Goal: Task Accomplishment & Management: Manage account settings

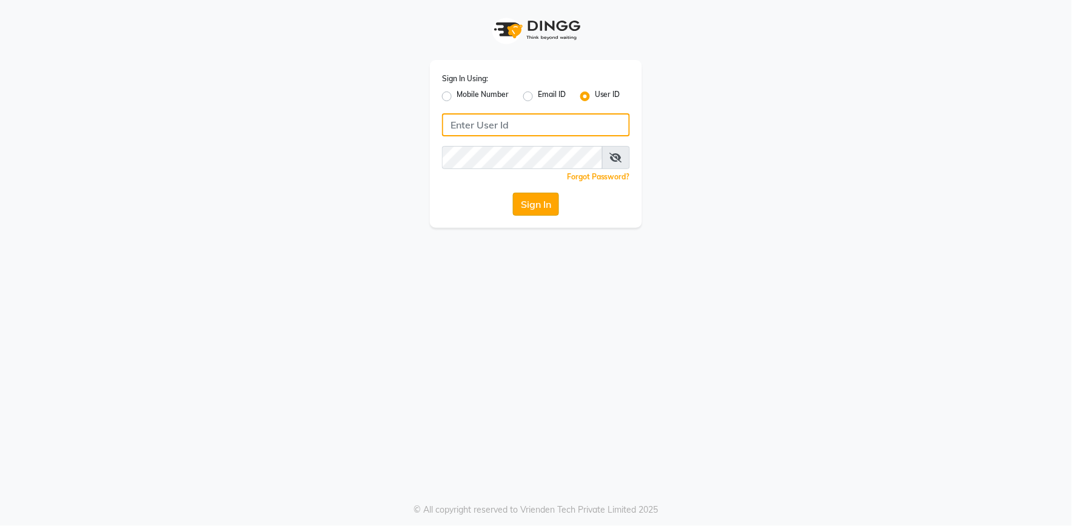
type input "e2555-01"
click at [529, 204] on button "Sign In" at bounding box center [536, 204] width 46 height 23
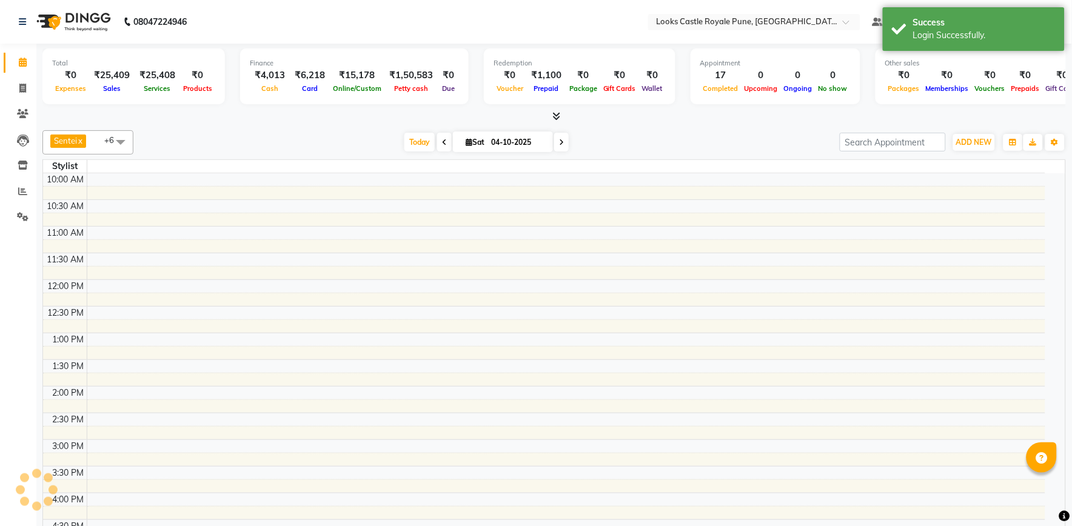
select select "en"
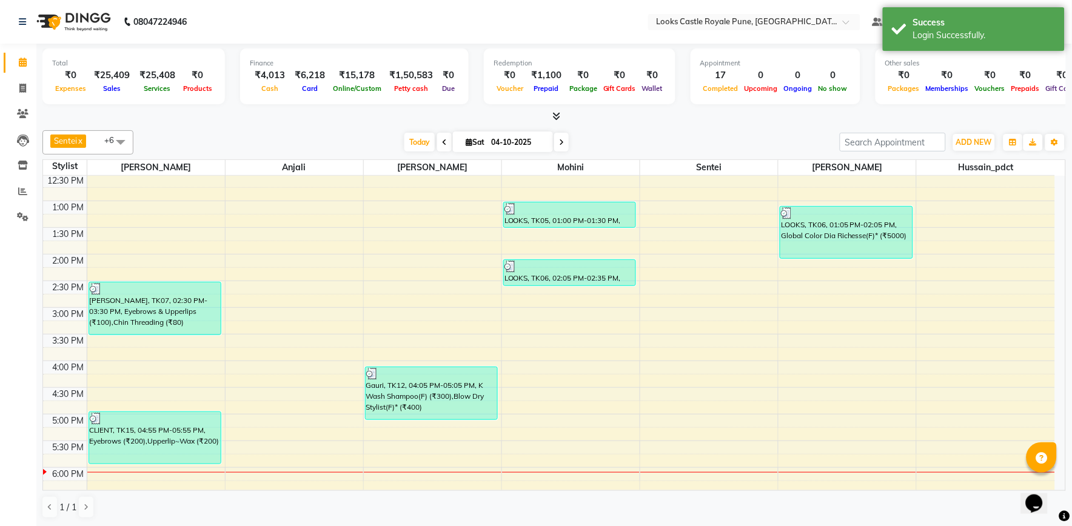
scroll to position [202, 0]
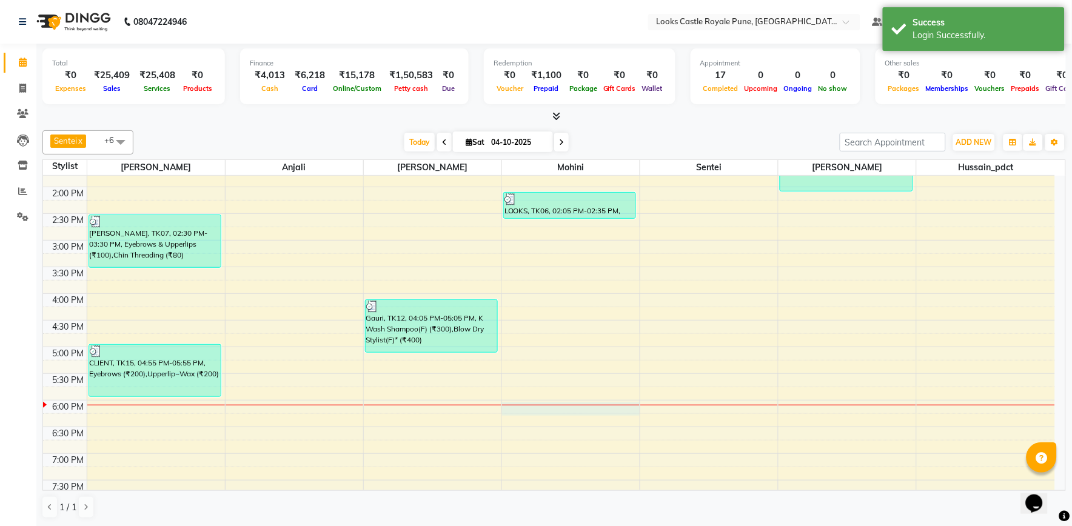
click at [538, 409] on div "10:00 AM 10:30 AM 11:00 AM 11:30 AM 12:00 PM 12:30 PM 1:00 PM 1:30 PM 2:00 PM 2…" at bounding box center [549, 320] width 1012 height 693
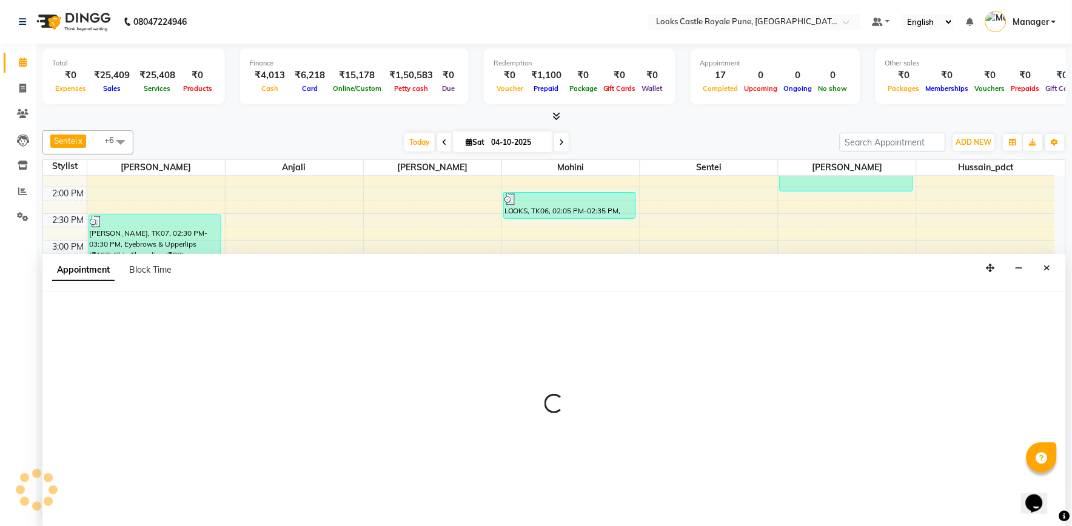
select select "64204"
select select "1080"
select select "tentative"
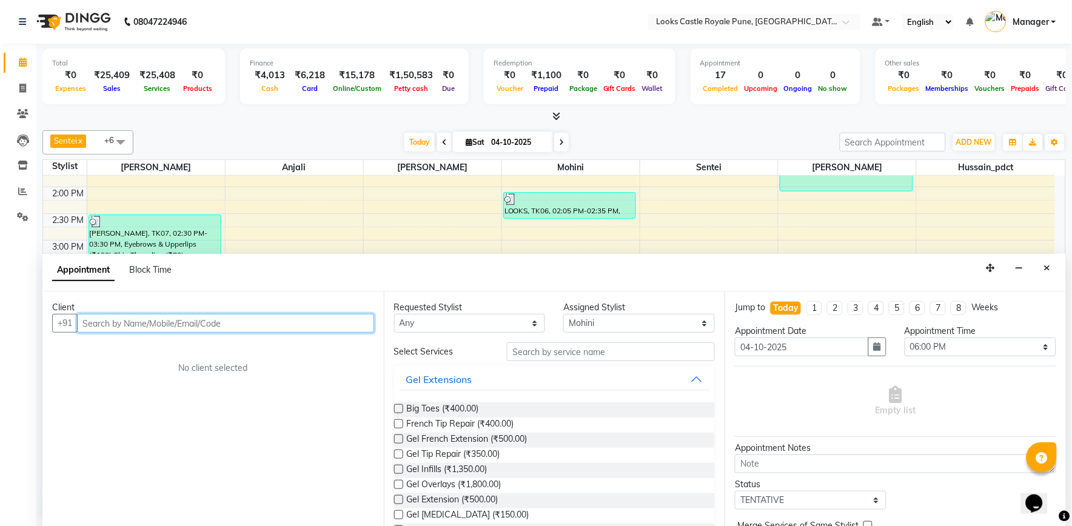
click at [298, 324] on input "text" at bounding box center [225, 323] width 297 height 19
drag, startPoint x: 937, startPoint y: 338, endPoint x: 938, endPoint y: 346, distance: 7.9
click at [938, 338] on select "Select 11:00 AM 11:15 AM 11:30 AM 11:45 AM 12:00 PM 12:15 PM 12:30 PM 12:45 PM …" at bounding box center [980, 347] width 152 height 19
select select "1095"
click at [904, 338] on select "Select 11:00 AM 11:15 AM 11:30 AM 11:45 AM 12:00 PM 12:15 PM 12:30 PM 12:45 PM …" at bounding box center [980, 347] width 152 height 19
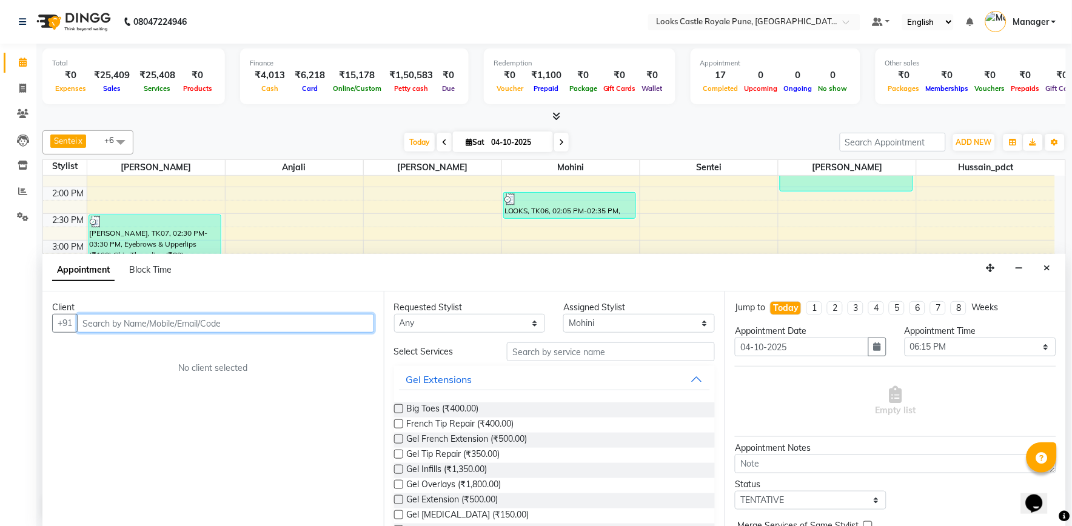
click at [244, 321] on input "text" at bounding box center [225, 323] width 297 height 19
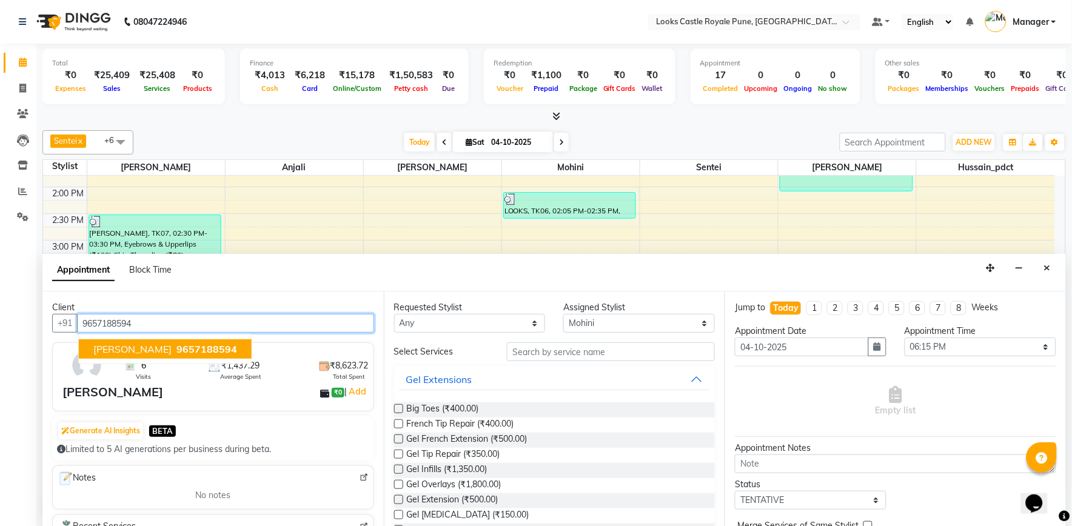
click at [176, 346] on span "9657188594" at bounding box center [206, 349] width 61 height 12
type input "9657188594"
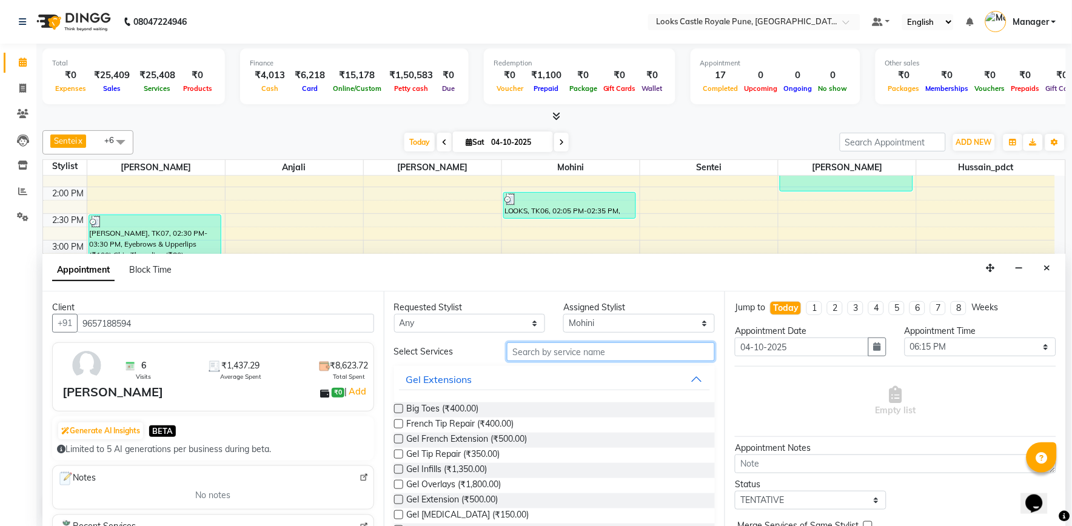
click at [522, 350] on input "text" at bounding box center [611, 351] width 208 height 19
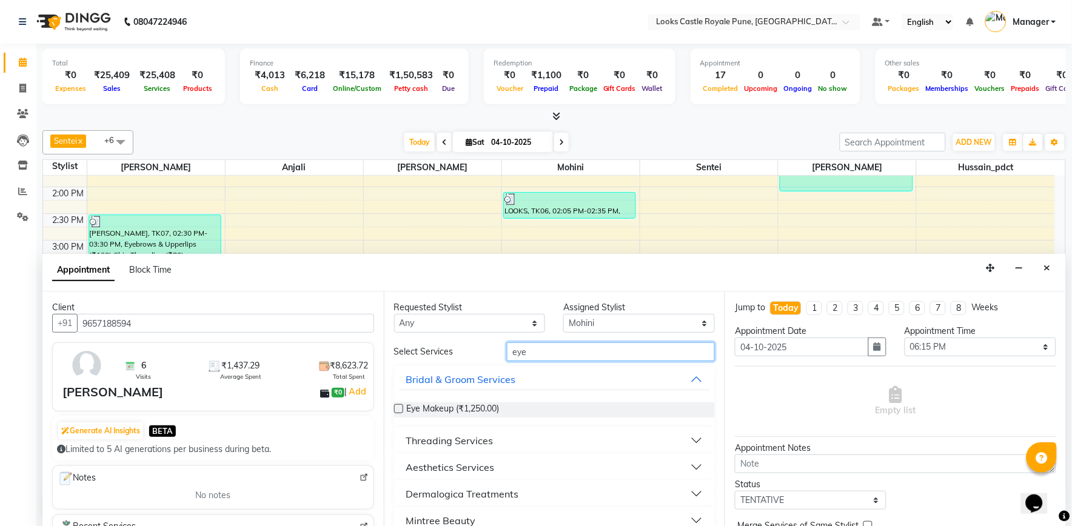
type input "eye"
click at [430, 438] on div "Threading Services" at bounding box center [449, 440] width 87 height 15
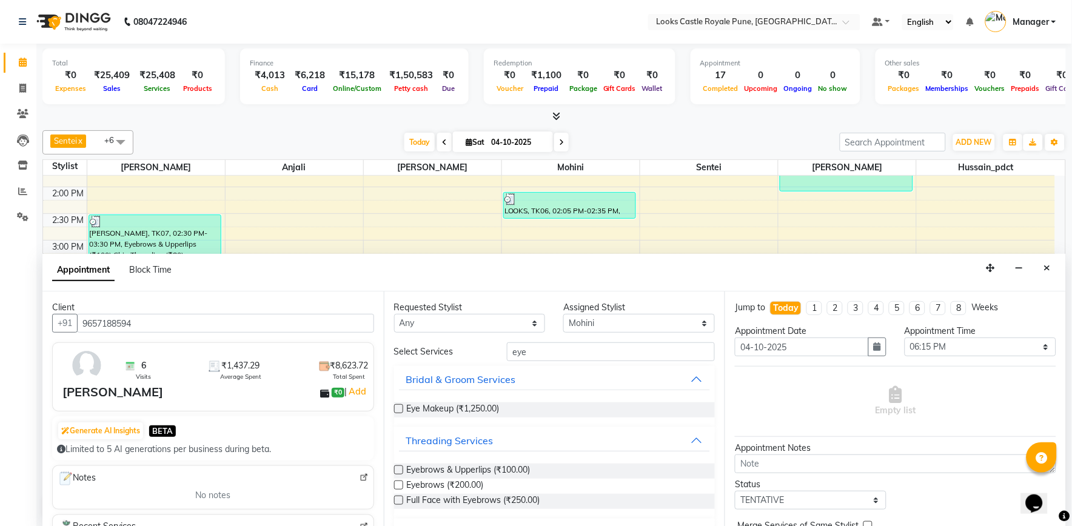
click at [401, 486] on label at bounding box center [398, 485] width 9 height 9
click at [401, 486] on input "checkbox" at bounding box center [398, 486] width 8 height 8
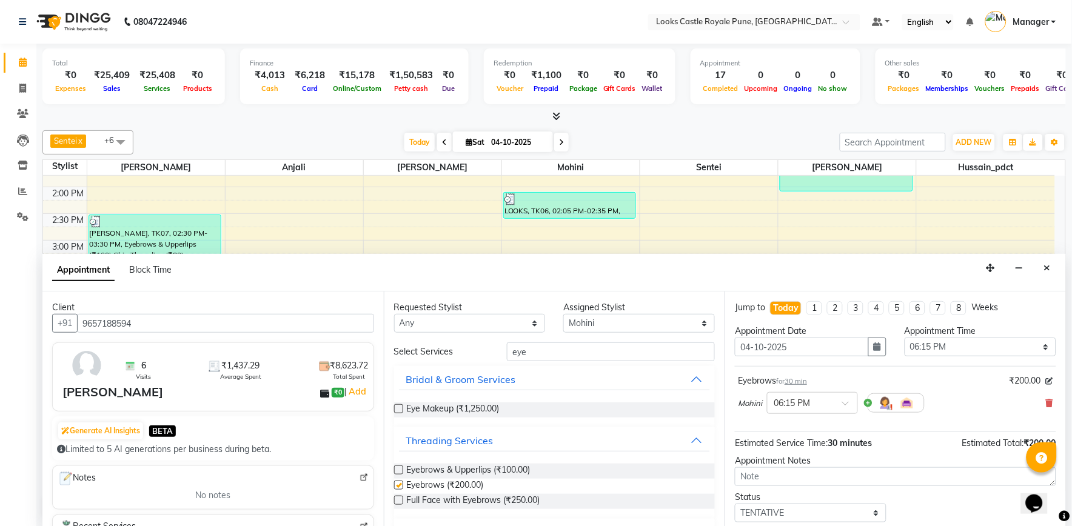
checkbox input "false"
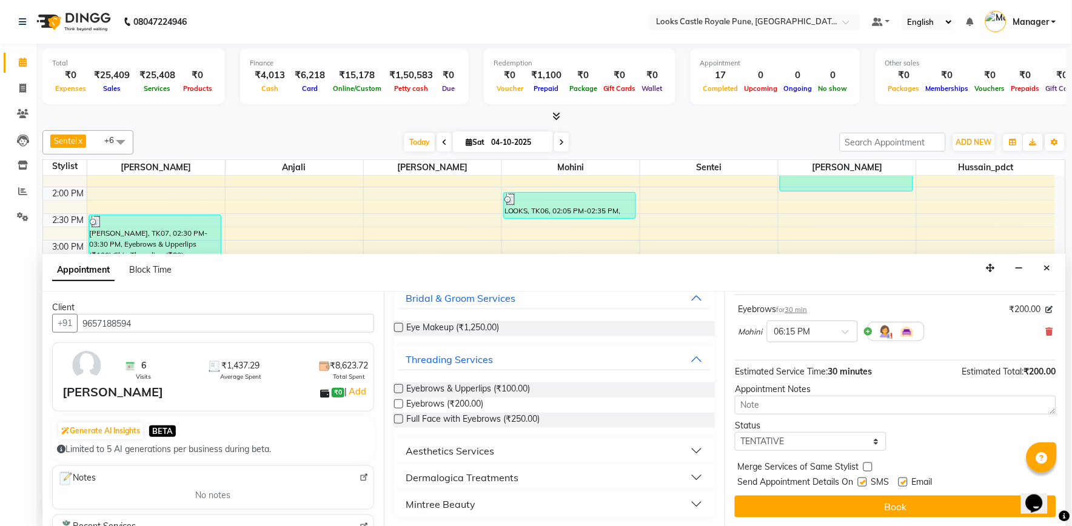
scroll to position [73, 0]
click at [778, 438] on select "Select TENTATIVE CONFIRM CHECK-IN UPCOMING" at bounding box center [811, 441] width 152 height 19
select select "confirm booking"
click at [735, 432] on select "Select TENTATIVE CONFIRM CHECK-IN UPCOMING" at bounding box center [811, 441] width 152 height 19
click at [805, 502] on button "Book" at bounding box center [895, 506] width 321 height 22
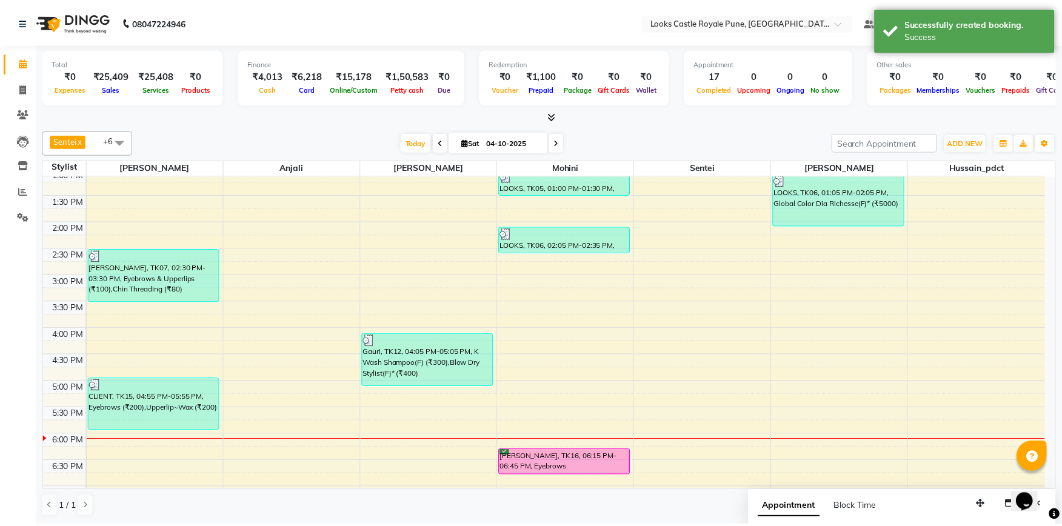
scroll to position [67, 0]
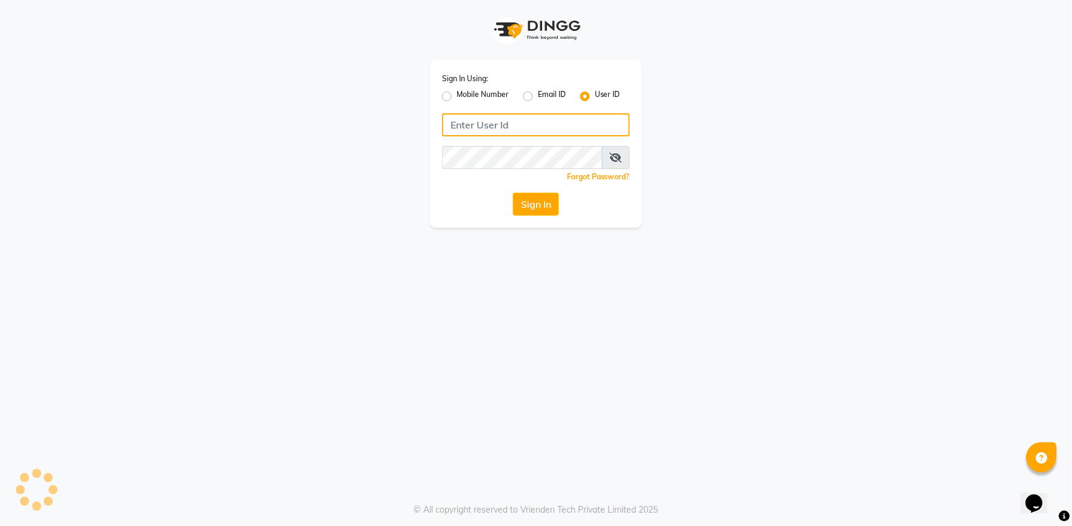
type input "e2555-01"
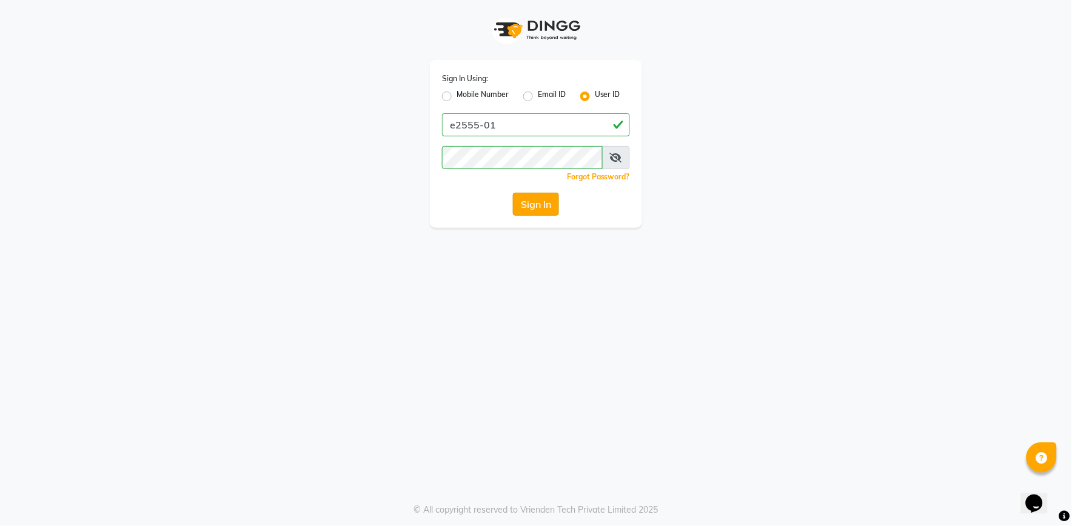
click at [538, 200] on button "Sign In" at bounding box center [536, 204] width 46 height 23
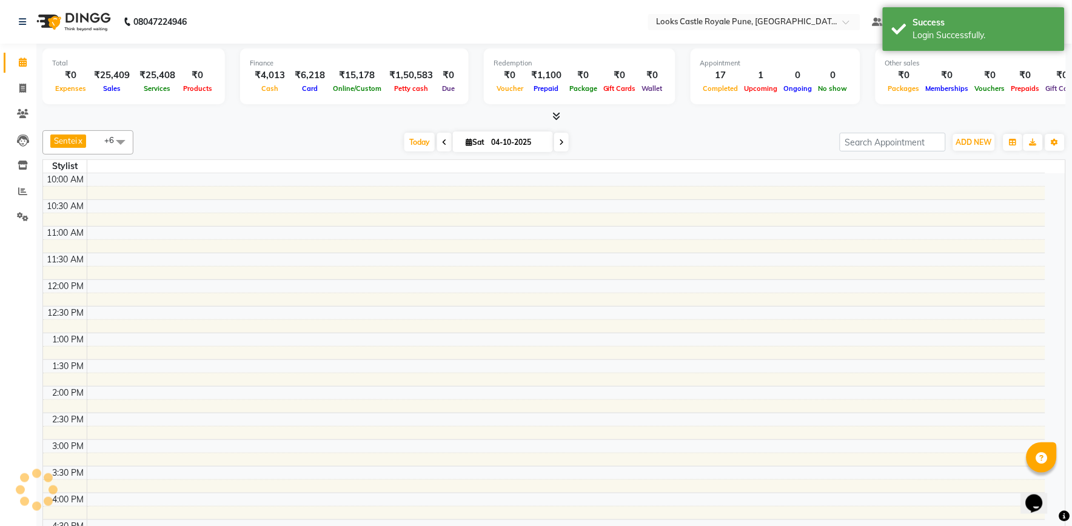
select select "en"
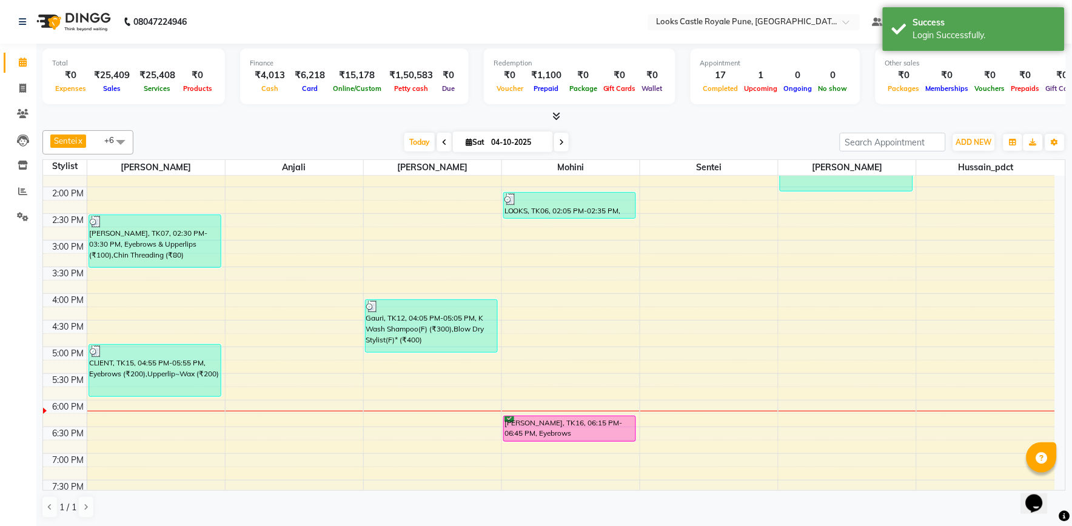
scroll to position [269, 0]
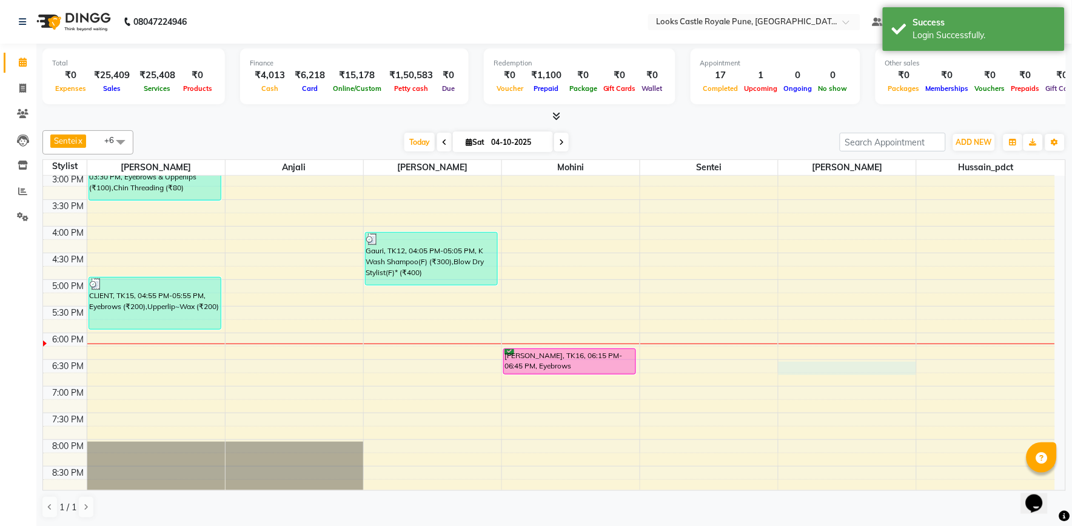
click at [784, 366] on div "10:00 AM 10:30 AM 11:00 AM 11:30 AM 12:00 PM 12:30 PM 1:00 PM 1:30 PM 2:00 PM 2…" at bounding box center [549, 253] width 1012 height 693
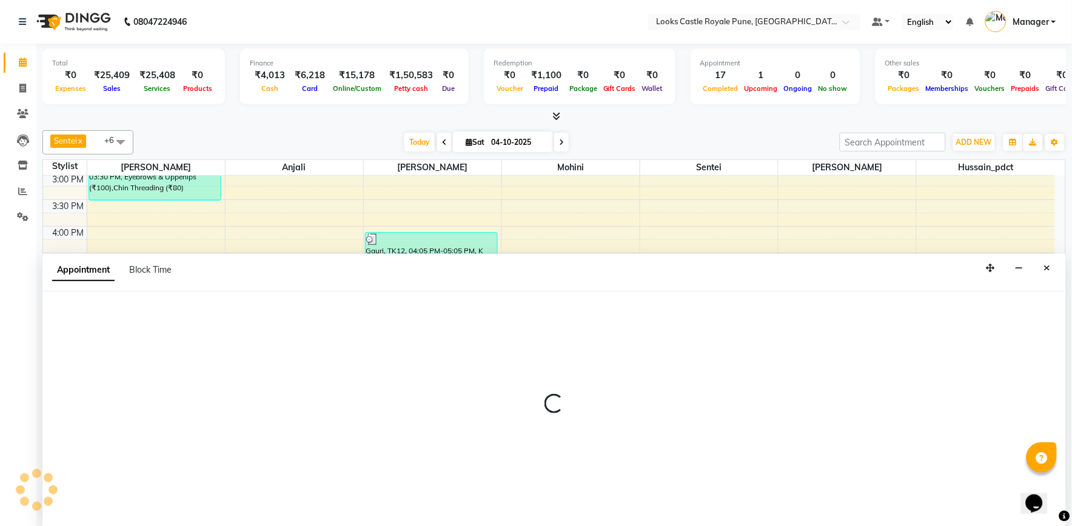
select select "71753"
select select "tentative"
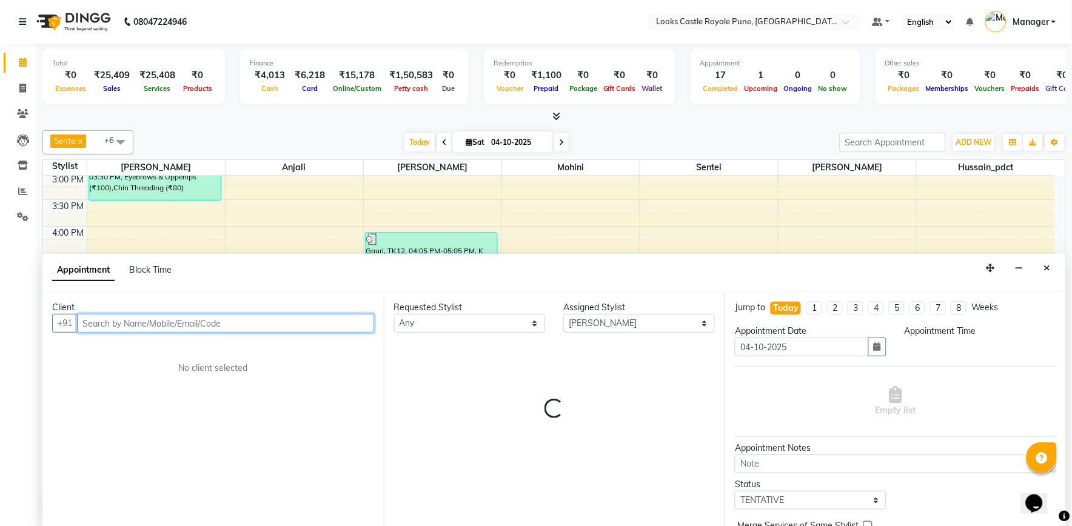
select select "1110"
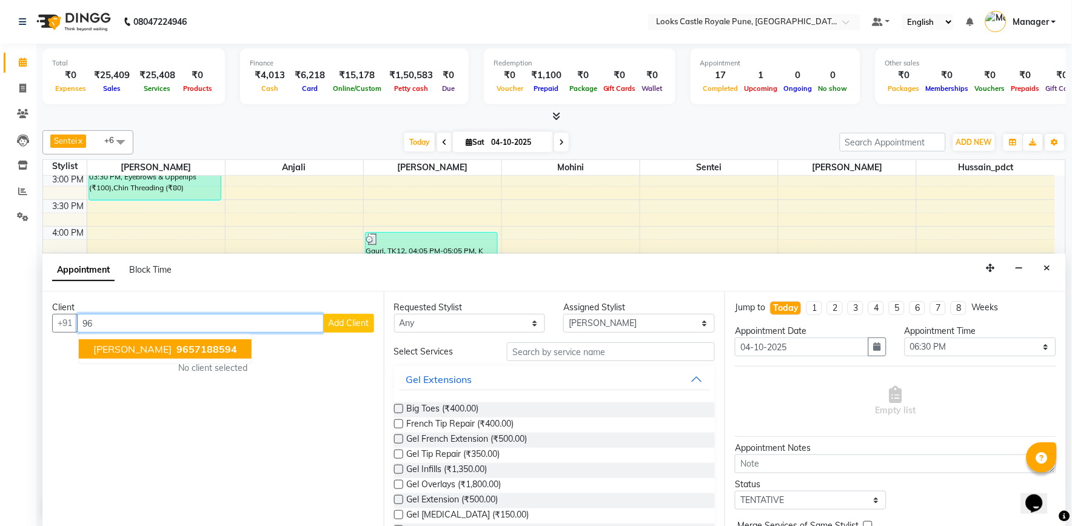
type input "9"
type input "ashi"
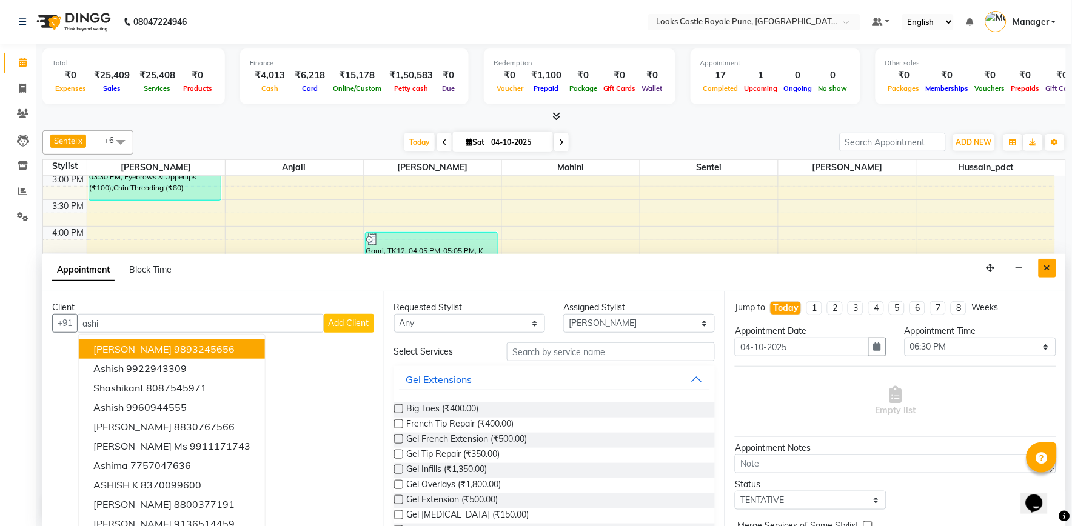
click at [1047, 269] on icon "Close" at bounding box center [1047, 268] width 7 height 8
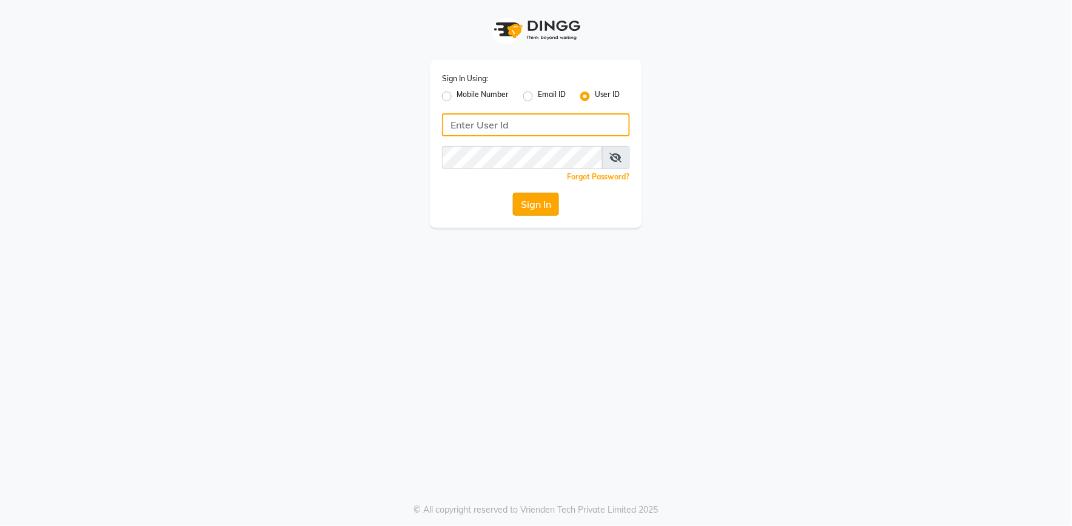
type input "e2555-01"
click at [544, 204] on button "Sign In" at bounding box center [536, 204] width 46 height 23
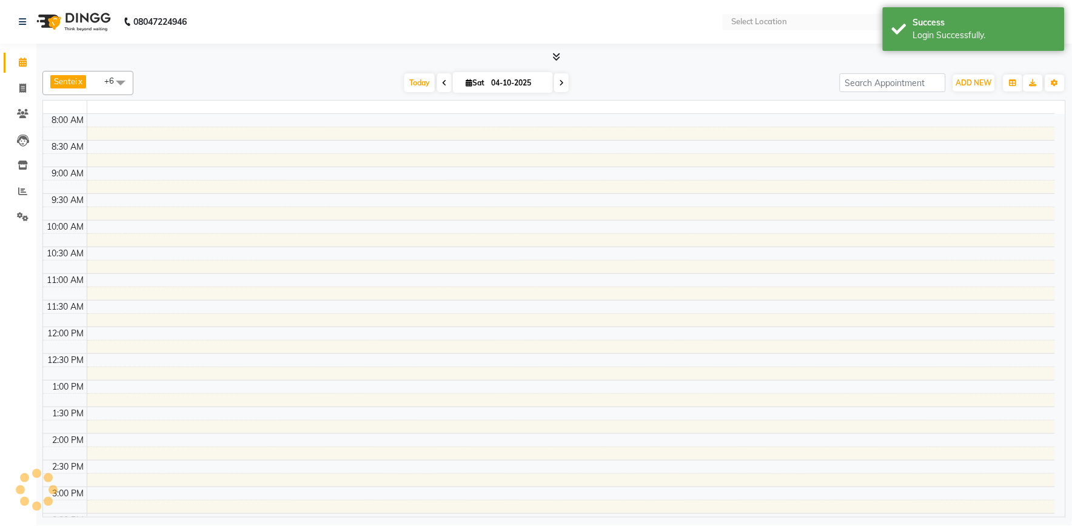
select select "en"
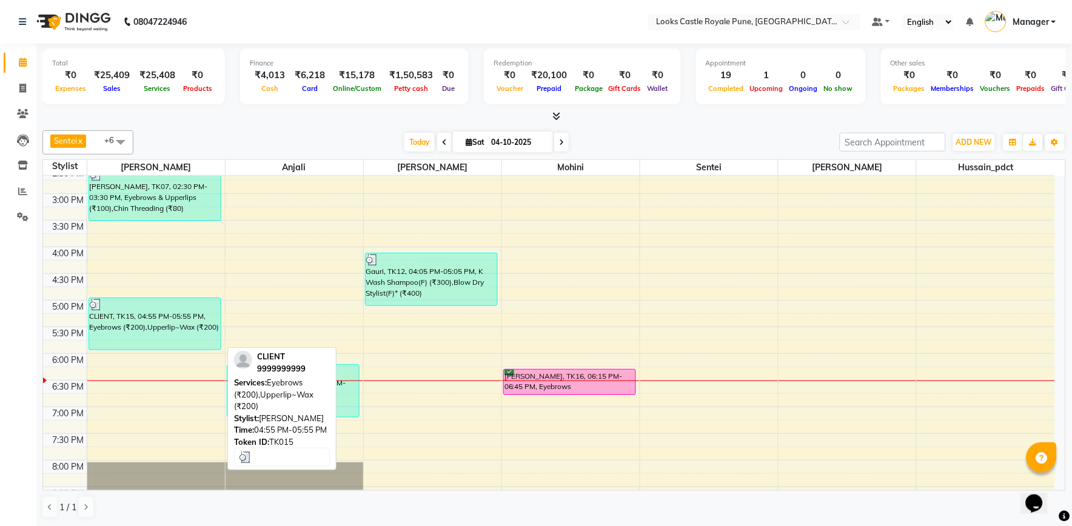
scroll to position [269, 0]
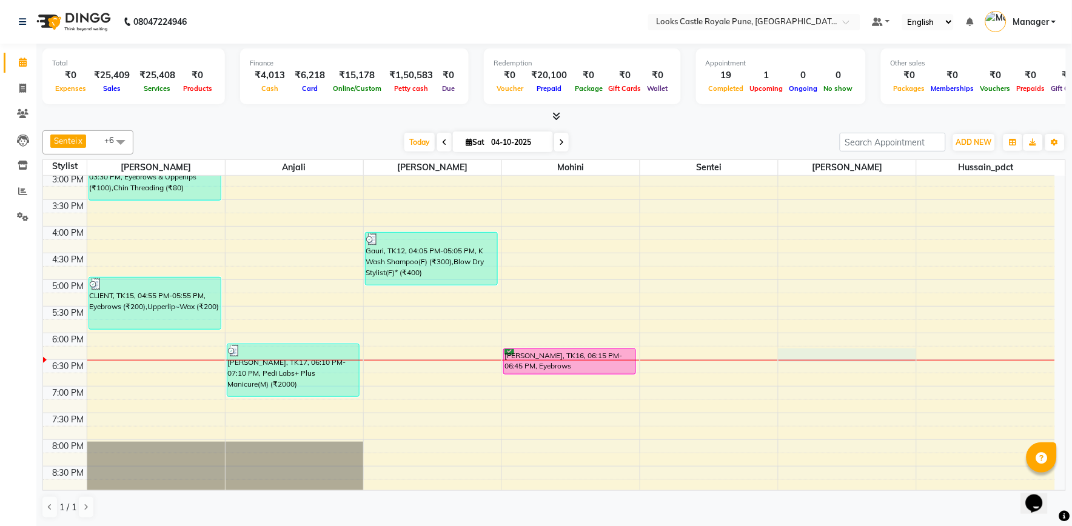
click at [784, 361] on td at bounding box center [571, 365] width 968 height 13
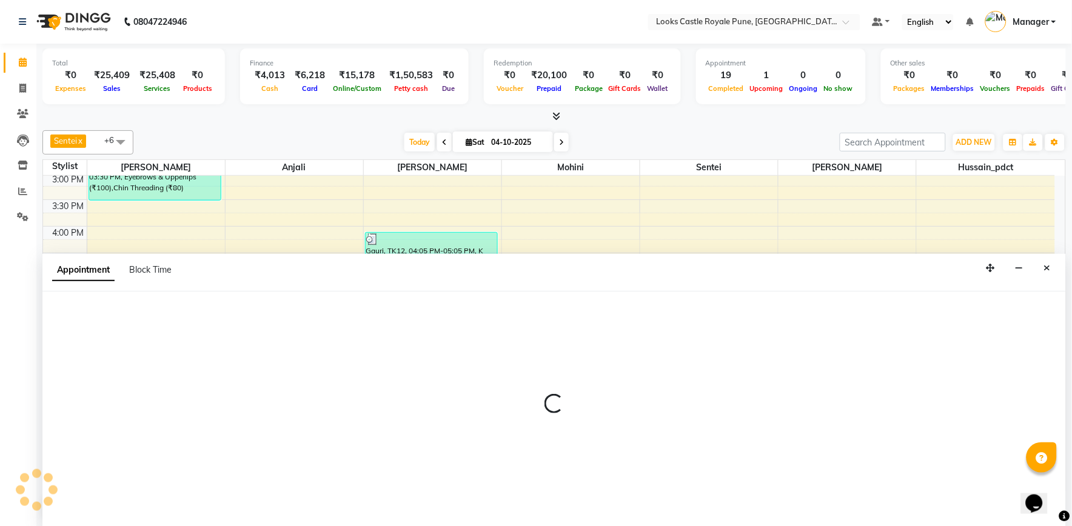
select select "71753"
select select "tentative"
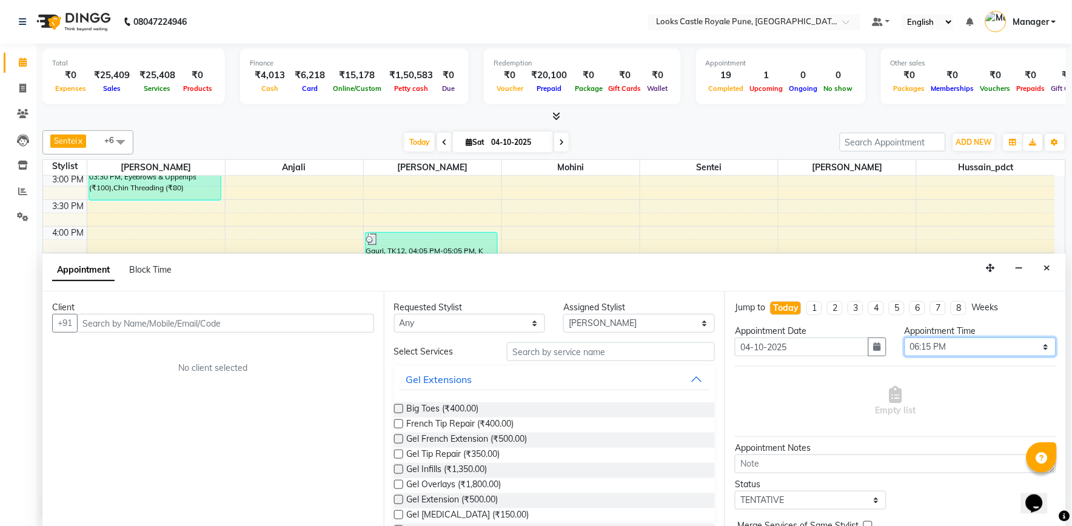
click at [940, 346] on select "Select 11:00 AM 11:15 AM 11:30 AM 11:45 AM 12:00 PM 12:15 PM 12:30 PM 12:45 PM …" at bounding box center [980, 347] width 152 height 19
select select "1110"
click at [904, 338] on select "Select 11:00 AM 11:15 AM 11:30 AM 11:45 AM 12:00 PM 12:15 PM 12:30 PM 12:45 PM …" at bounding box center [980, 347] width 152 height 19
click at [277, 319] on input "text" at bounding box center [225, 323] width 297 height 19
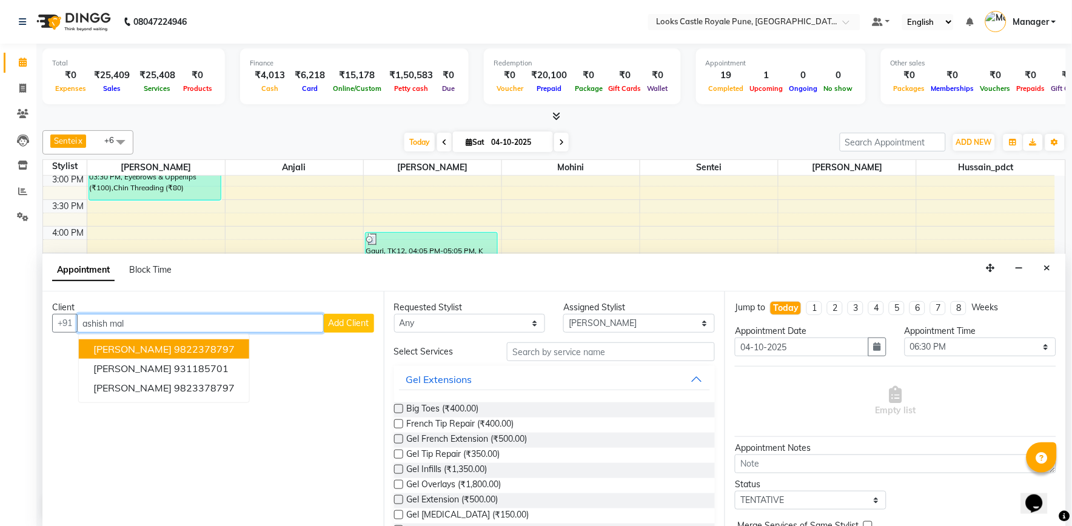
click at [190, 346] on ngb-highlight "9822378797" at bounding box center [204, 349] width 61 height 12
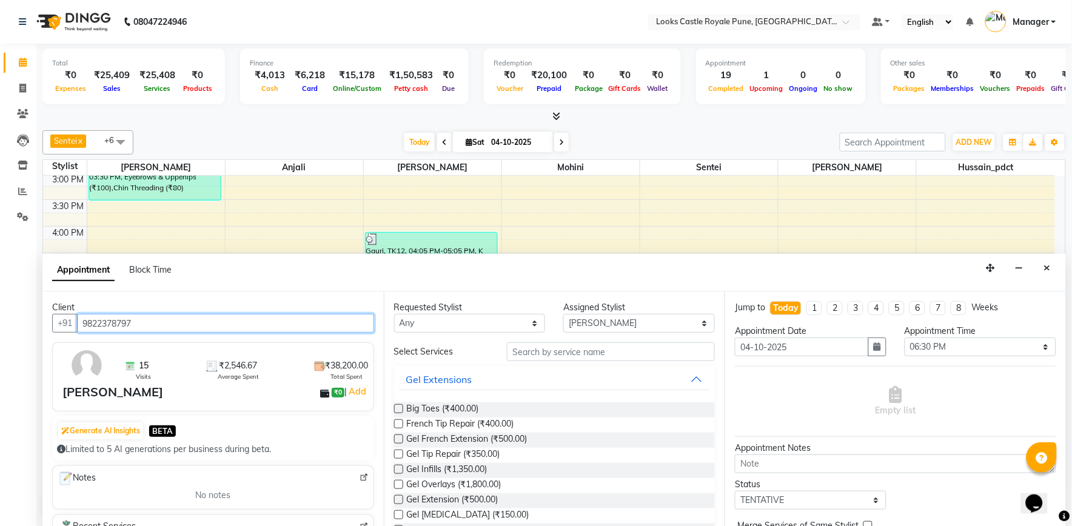
type input "9822378797"
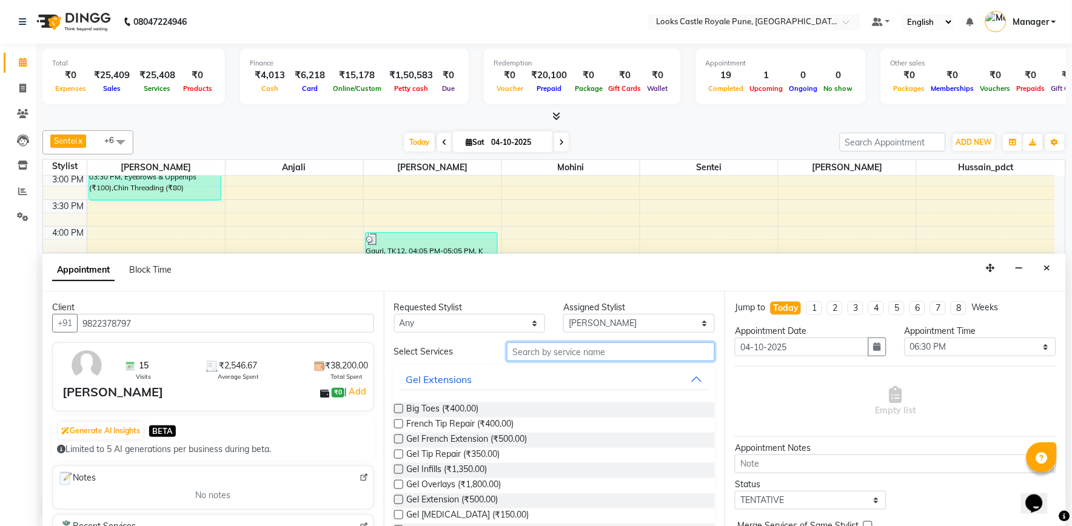
click at [543, 352] on input "text" at bounding box center [611, 351] width 208 height 19
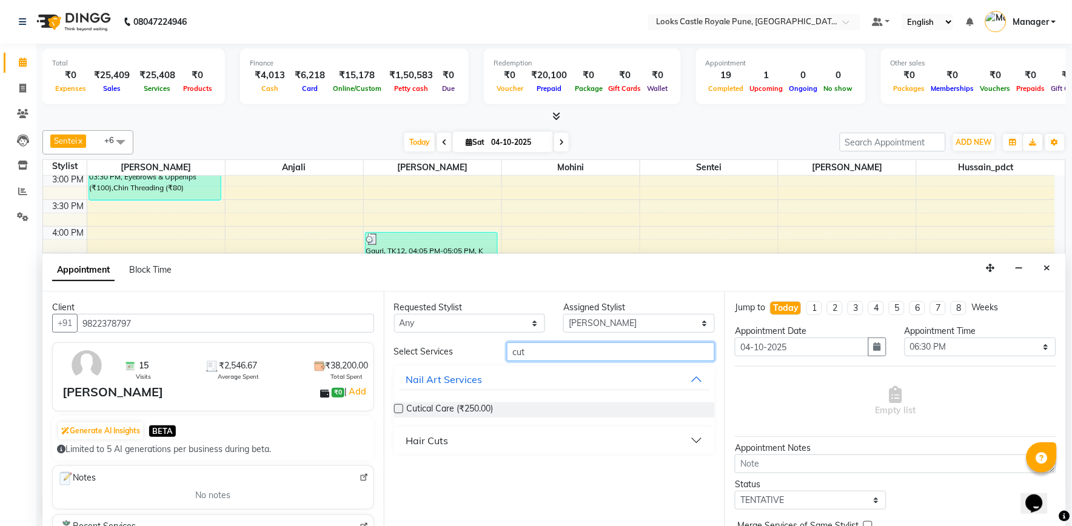
type input "cut"
click at [423, 438] on div "Hair Cuts" at bounding box center [427, 440] width 42 height 15
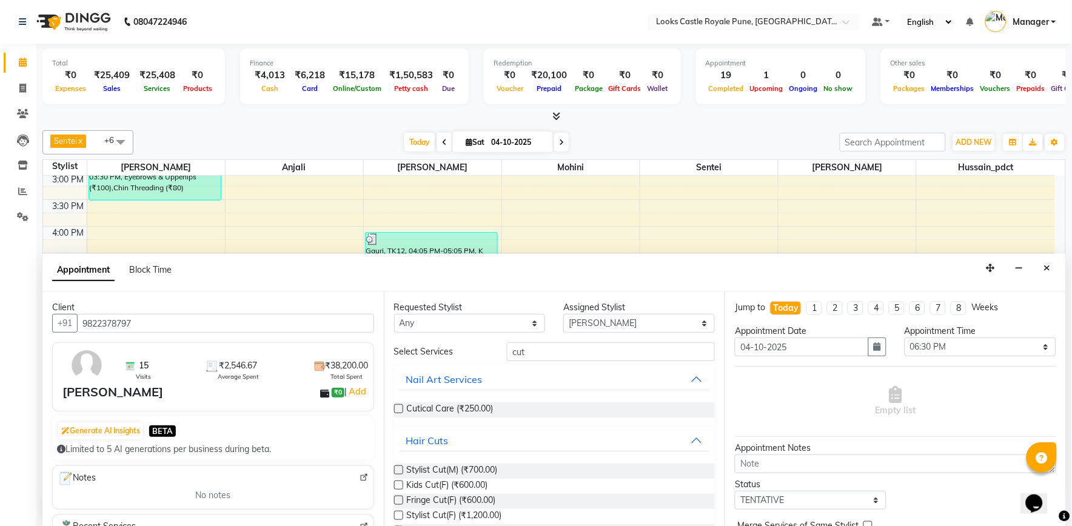
click at [399, 469] on label at bounding box center [398, 470] width 9 height 9
click at [399, 469] on input "checkbox" at bounding box center [398, 471] width 8 height 8
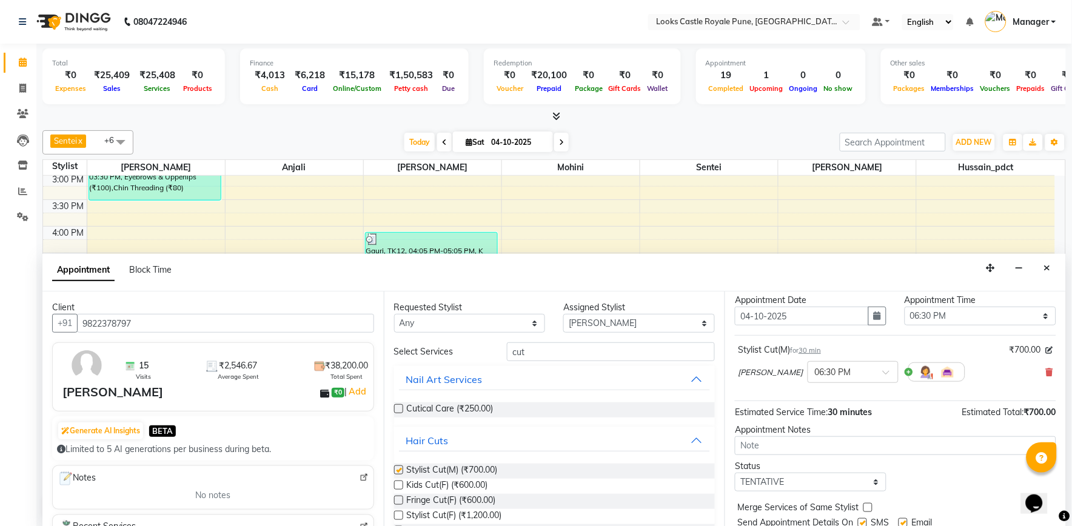
checkbox input "false"
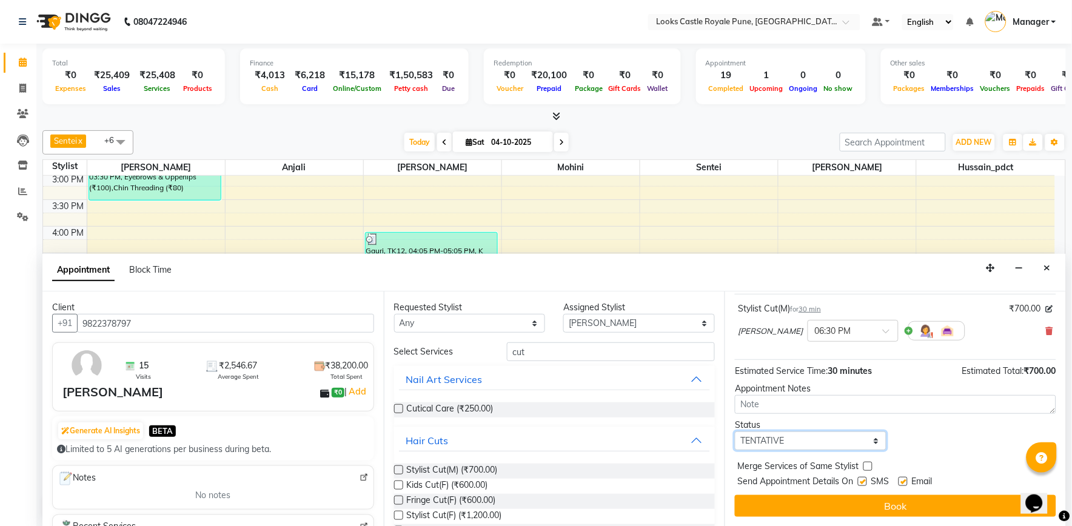
drag, startPoint x: 809, startPoint y: 443, endPoint x: 804, endPoint y: 431, distance: 12.8
click at [809, 442] on select "Select TENTATIVE CONFIRM CHECK-IN UPCOMING" at bounding box center [811, 441] width 152 height 19
select select "confirm booking"
click at [735, 432] on select "Select TENTATIVE CONFIRM CHECK-IN UPCOMING" at bounding box center [811, 441] width 152 height 19
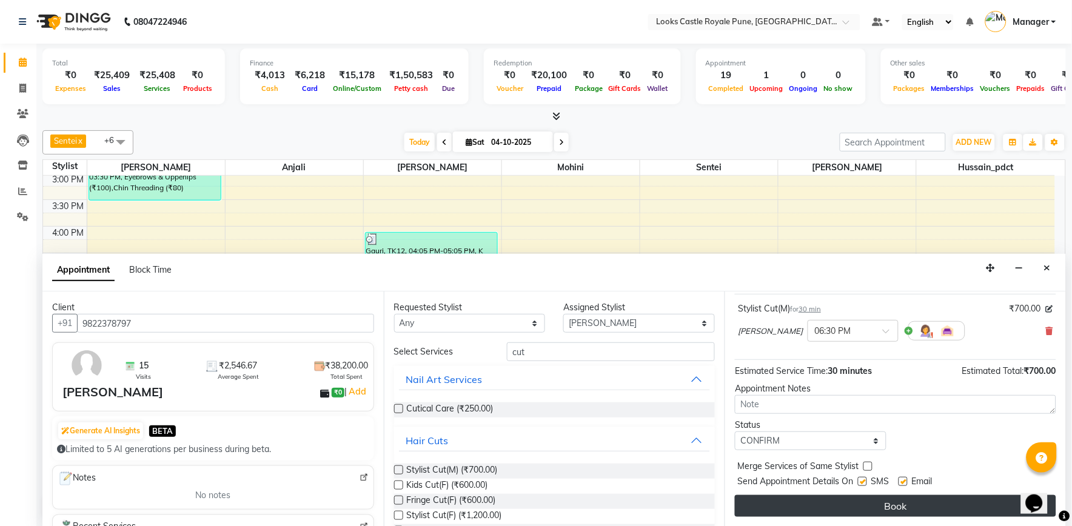
click at [815, 502] on button "Book" at bounding box center [895, 506] width 321 height 22
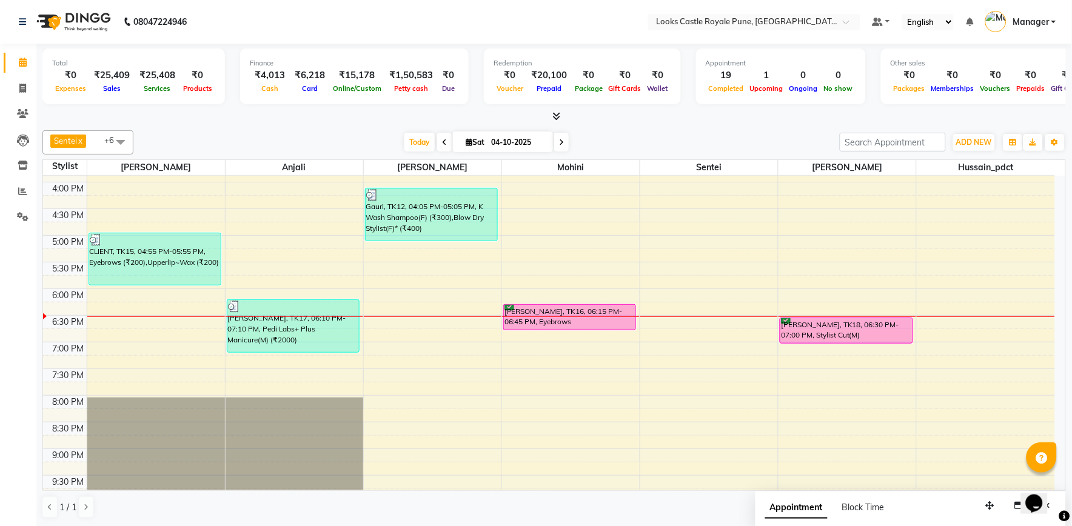
scroll to position [246, 0]
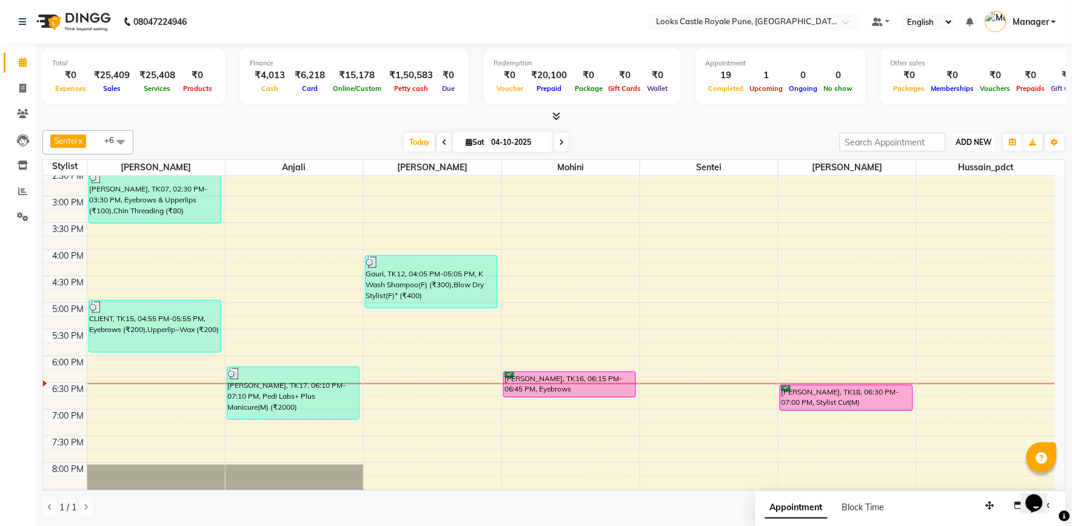
click at [966, 141] on span "ADD NEW" at bounding box center [974, 142] width 36 height 9
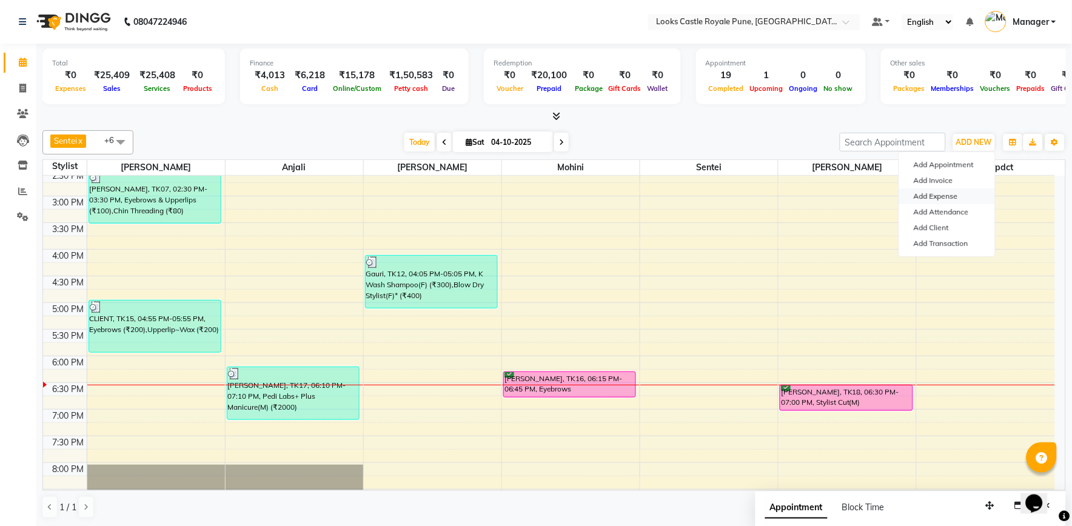
click at [944, 196] on link "Add Expense" at bounding box center [947, 197] width 96 height 16
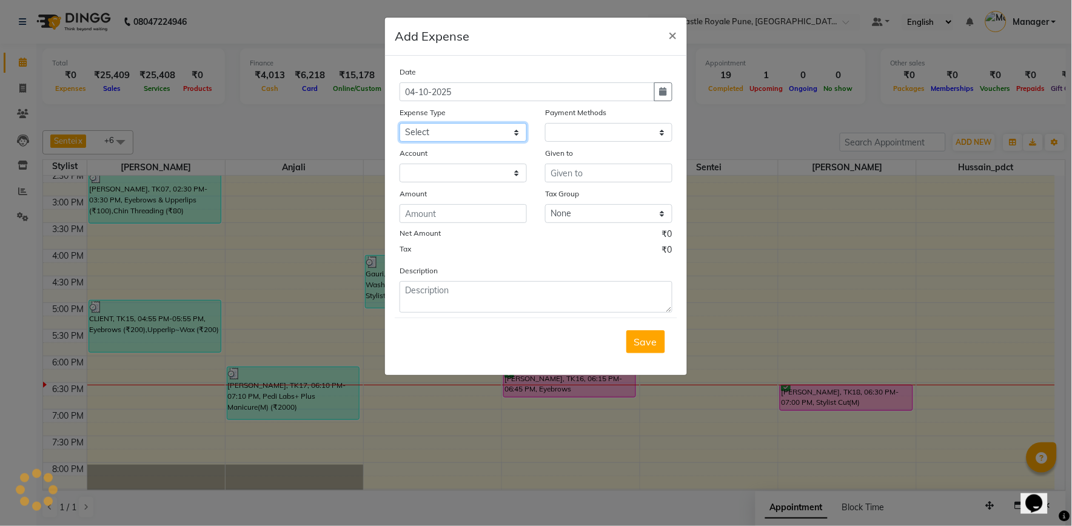
click at [450, 132] on select "Select Accommodation Aesthetics Bank Deposit BLINKIT Cash Handover Client Refun…" at bounding box center [462, 132] width 127 height 19
select select
select select "1"
select select "4878"
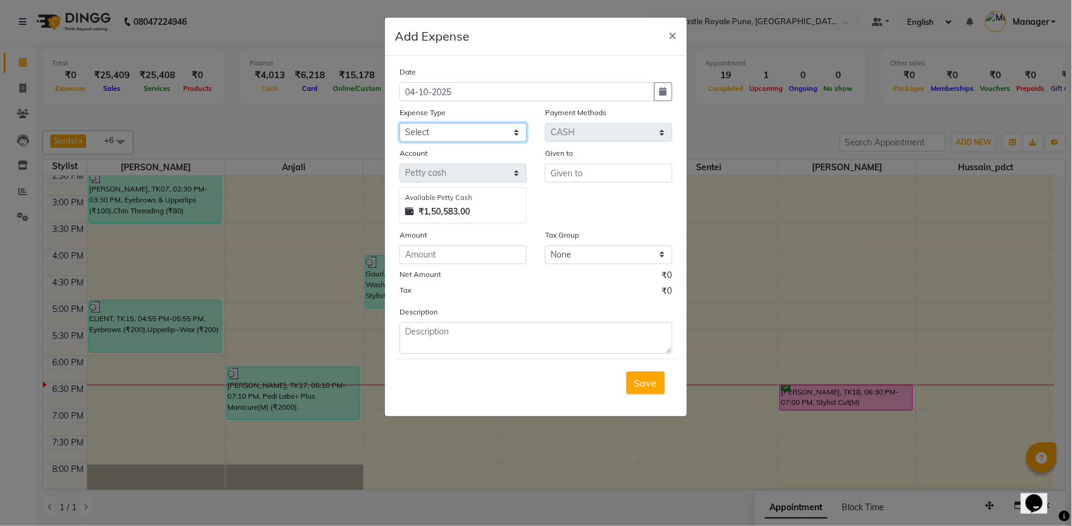
select select "23750"
click at [399, 123] on select "Select Accommodation Aesthetics Bank Deposit BLINKIT Cash Handover Client Refun…" at bounding box center [462, 132] width 127 height 19
click at [457, 261] on input "number" at bounding box center [462, 254] width 127 height 19
type input "400"
click at [570, 172] on input "text" at bounding box center [608, 173] width 127 height 19
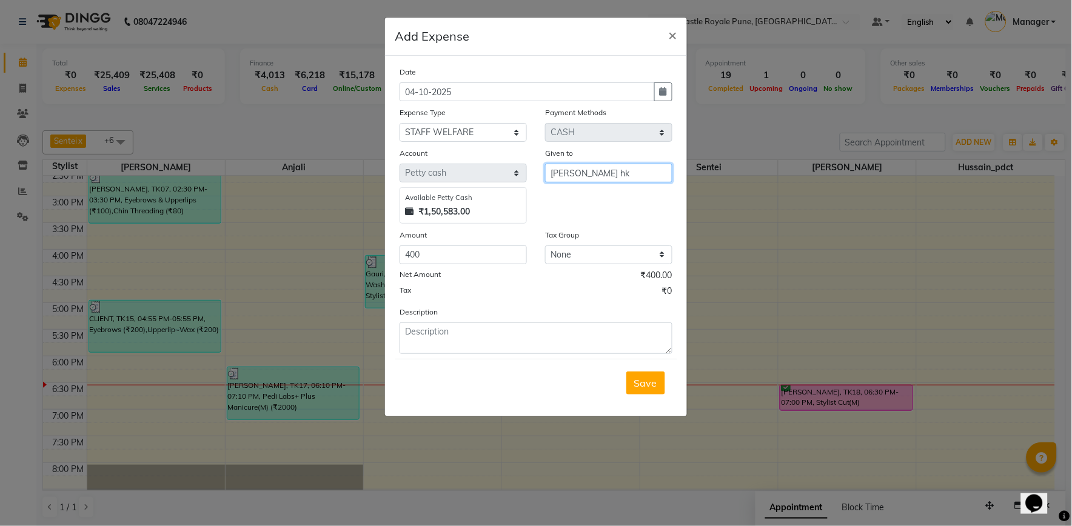
type input "rihaan hk"
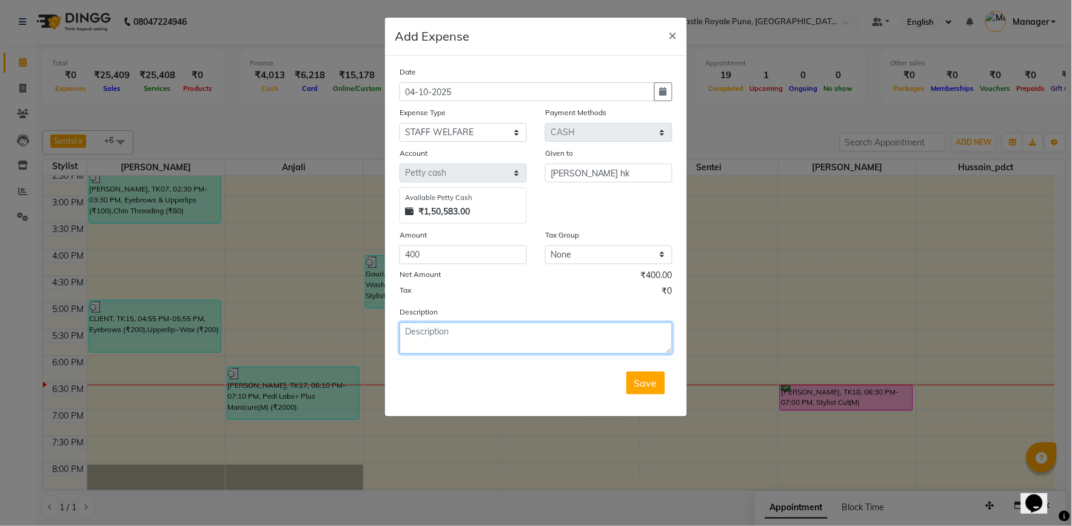
click at [430, 347] on textarea at bounding box center [535, 338] width 273 height 32
type textarea "saturday snacks for staff"
click at [638, 390] on button "Save" at bounding box center [645, 383] width 39 height 23
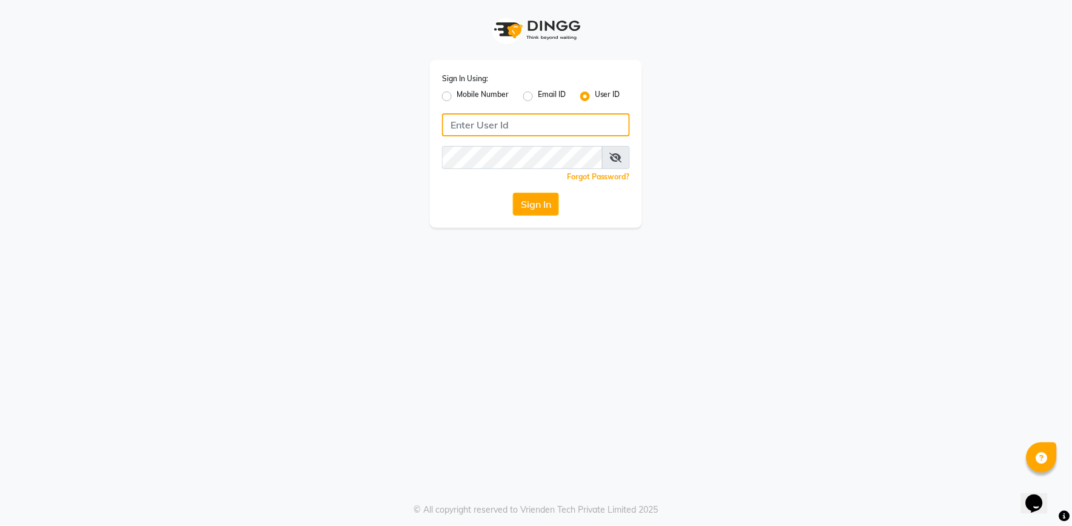
type input "e2555-01"
click at [453, 417] on div "Sign In Using: Mobile Number Email ID User ID e2555-01 Remember me Forgot Passw…" at bounding box center [536, 263] width 1072 height 526
type input "e2555-01"
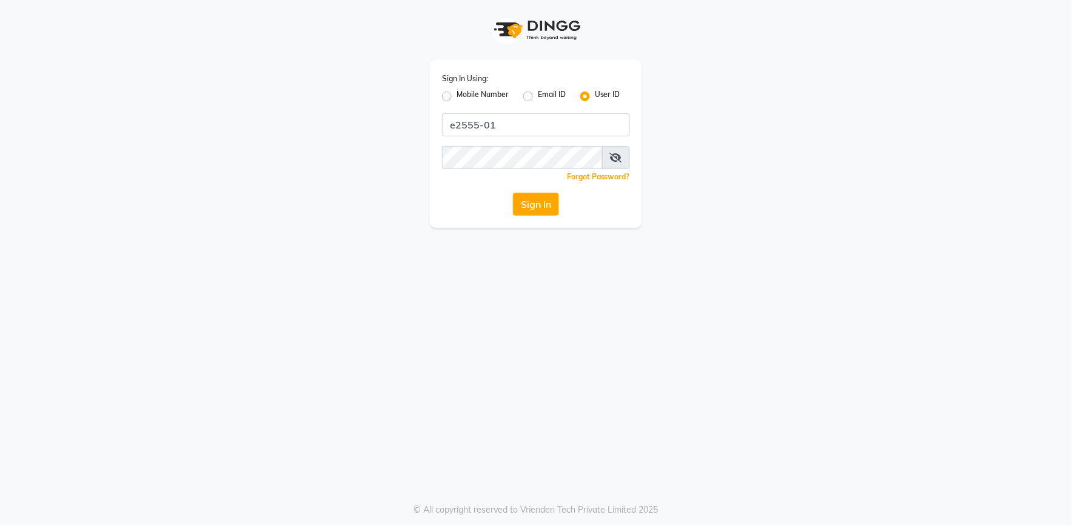
click at [873, 233] on div "Sign In Using: Mobile Number Email ID User ID e2555-01 Remember me Forgot Passw…" at bounding box center [536, 263] width 1072 height 526
click at [529, 212] on button "Sign In" at bounding box center [536, 204] width 46 height 23
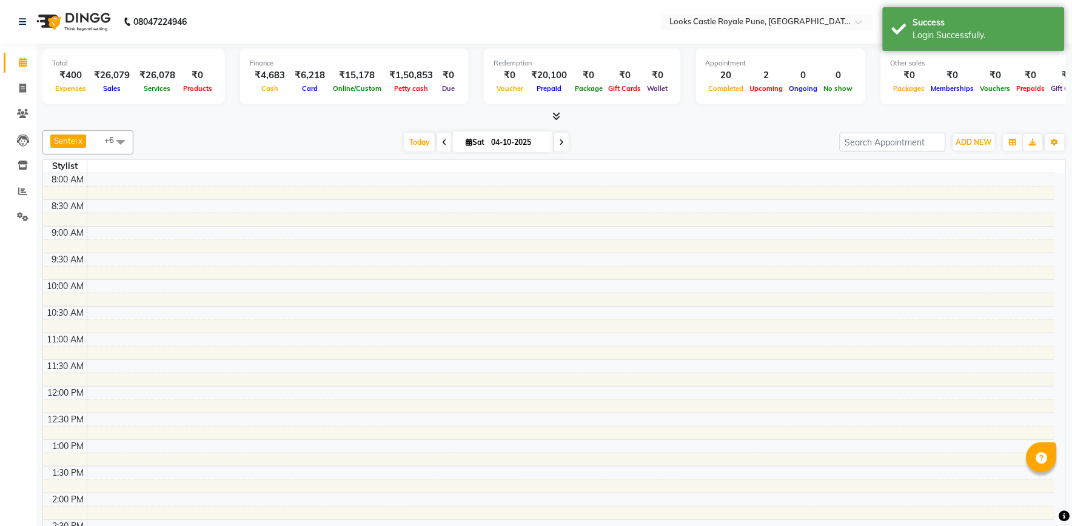
select select "en"
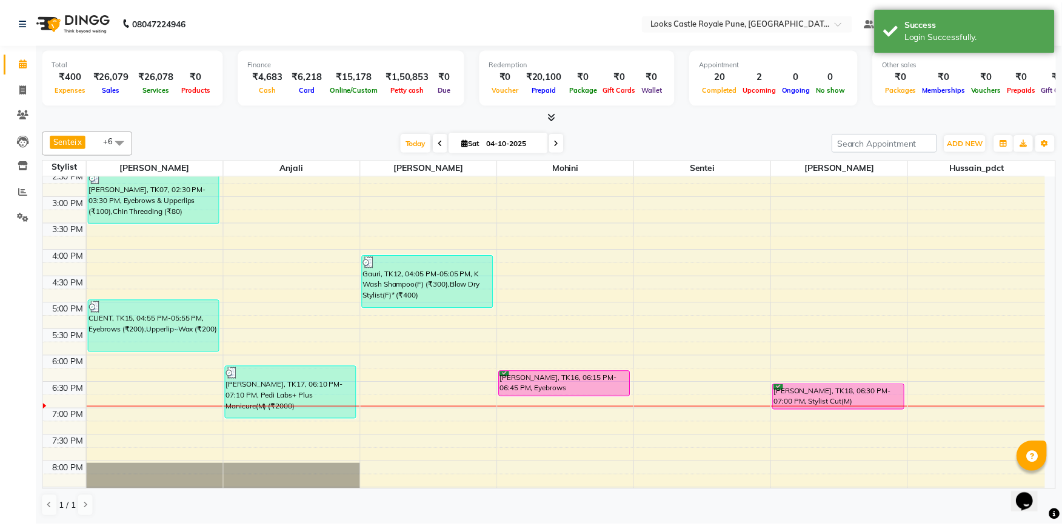
scroll to position [179, 0]
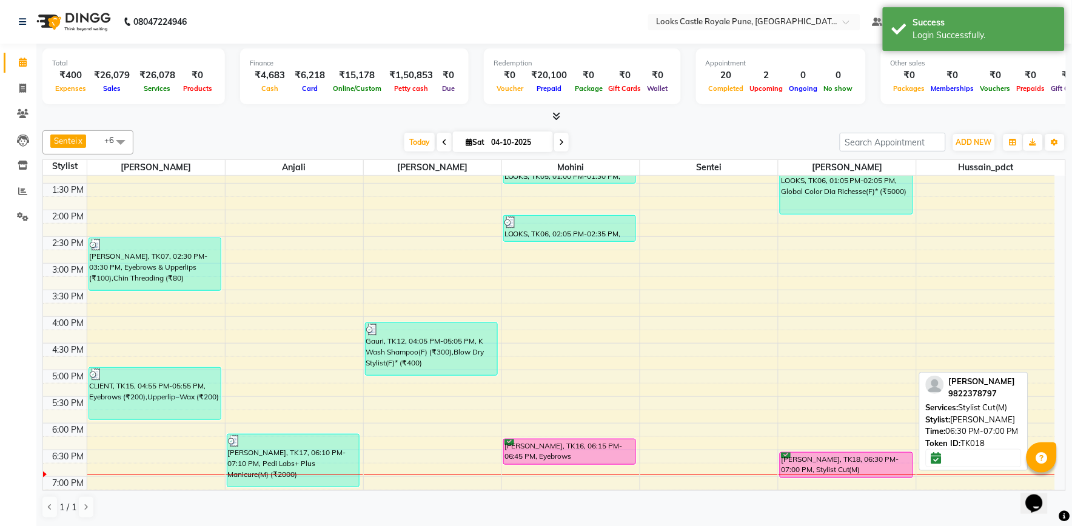
click at [810, 461] on div "[PERSON_NAME], TK18, 06:30 PM-07:00 PM, Stylist Cut(M)" at bounding box center [846, 465] width 132 height 25
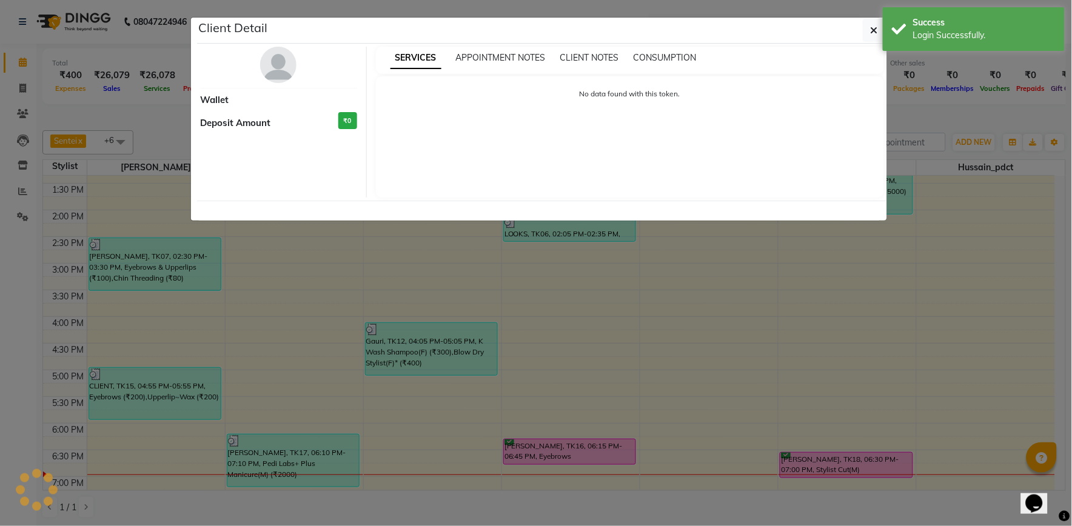
select select "6"
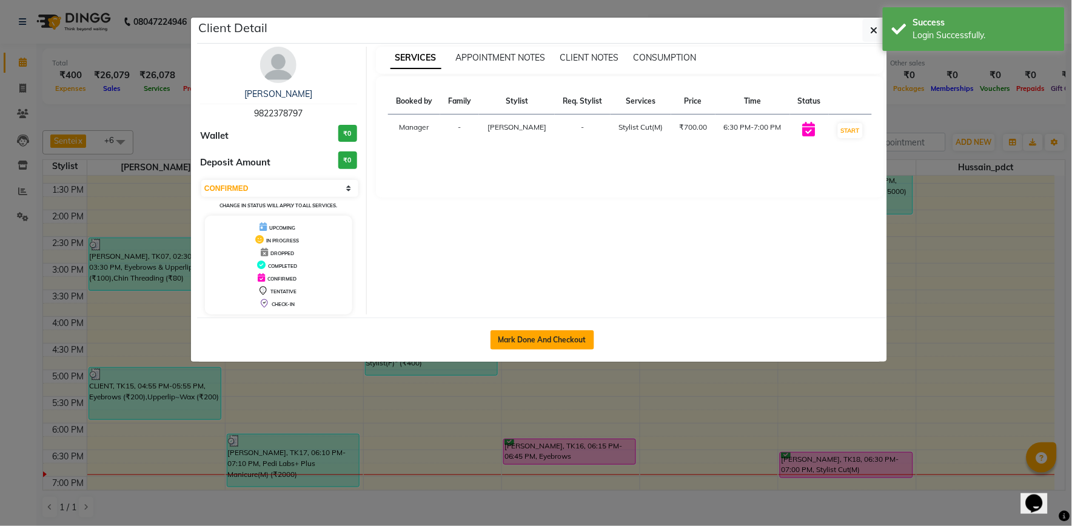
click at [553, 339] on button "Mark Done And Checkout" at bounding box center [542, 339] width 104 height 19
select select "service"
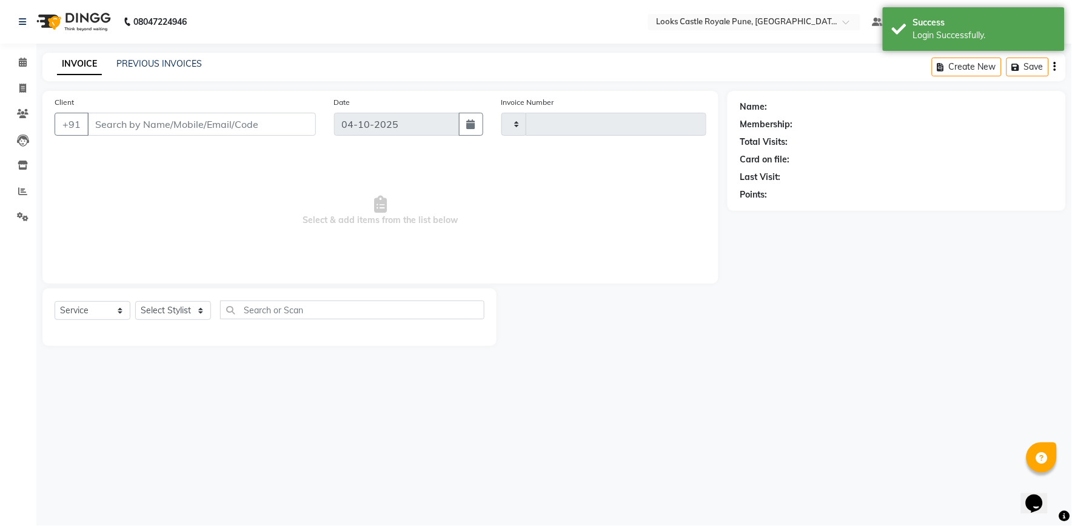
type input "3273"
select select "5915"
type input "9822378797"
select select "71753"
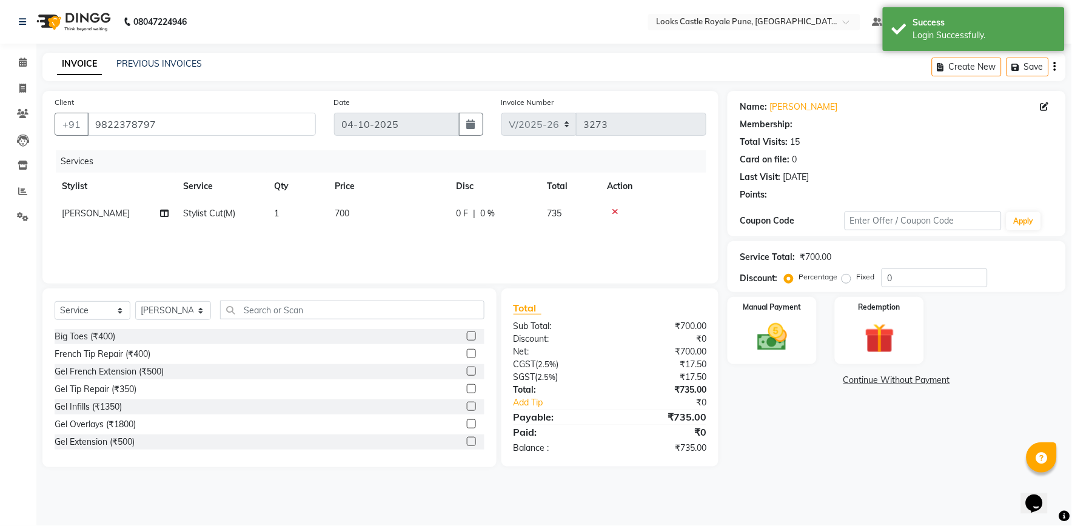
select select "1: Object"
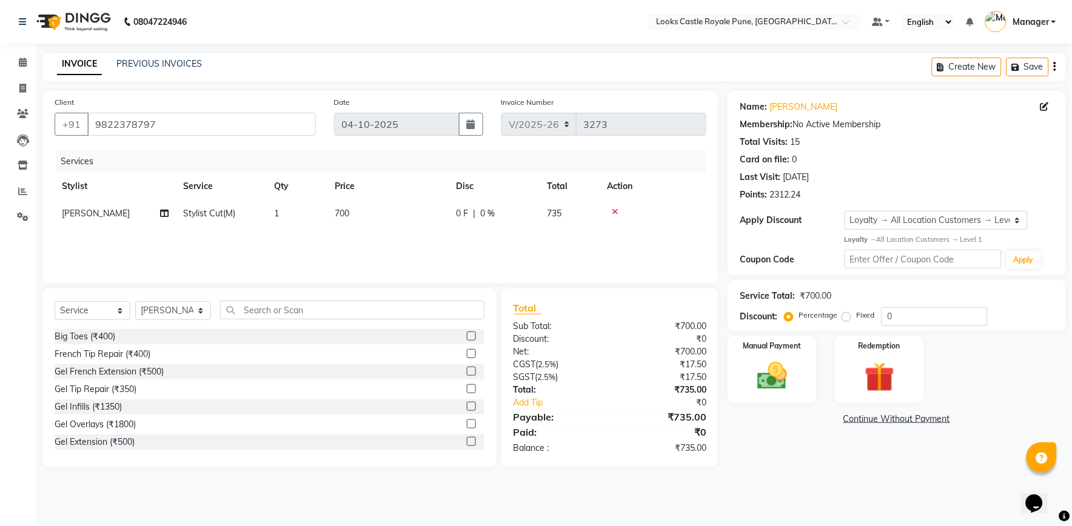
click at [350, 222] on td "700" at bounding box center [387, 213] width 121 height 27
select select "71753"
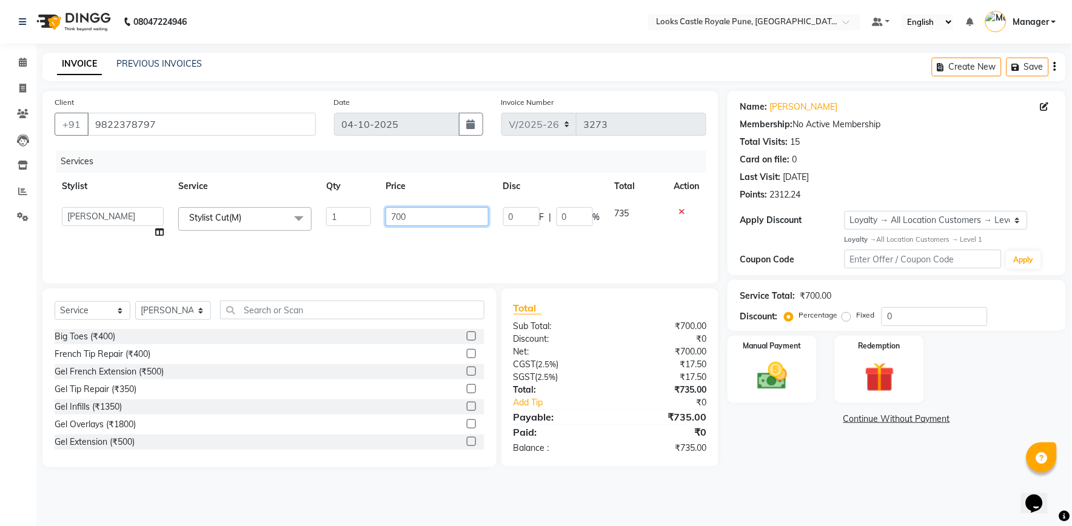
drag, startPoint x: 383, startPoint y: 216, endPoint x: 314, endPoint y: 211, distance: 69.3
click at [321, 216] on tr "Akshay [PERSON_NAME] [PERSON_NAME] [PERSON_NAME] Danish [PERSON_NAME] [PERSON_N…" at bounding box center [381, 223] width 652 height 46
type input "636"
click at [765, 447] on div "Name: [PERSON_NAME] Membership: No Active Membership Total Visits: 15 Card on f…" at bounding box center [900, 279] width 347 height 376
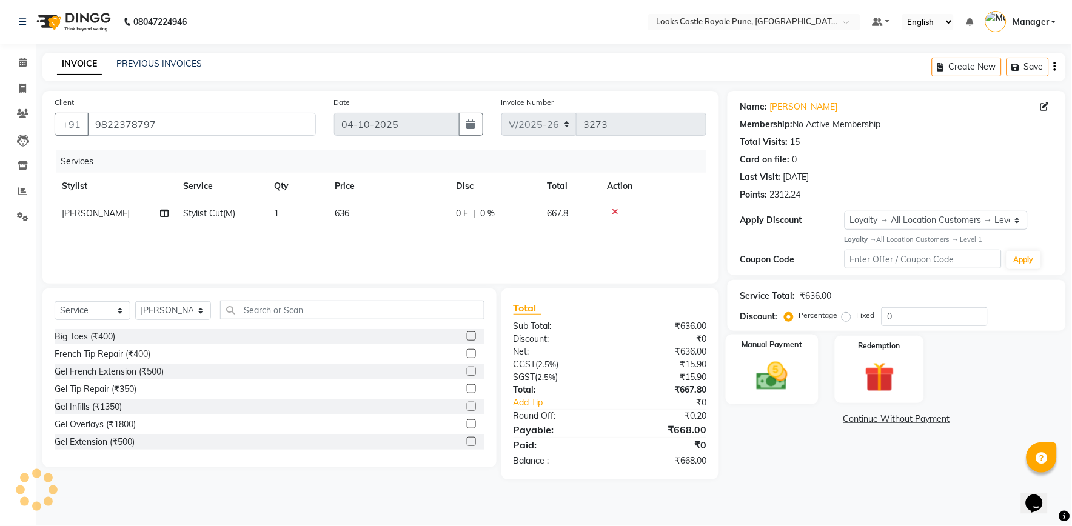
click at [773, 377] on img at bounding box center [772, 376] width 50 height 36
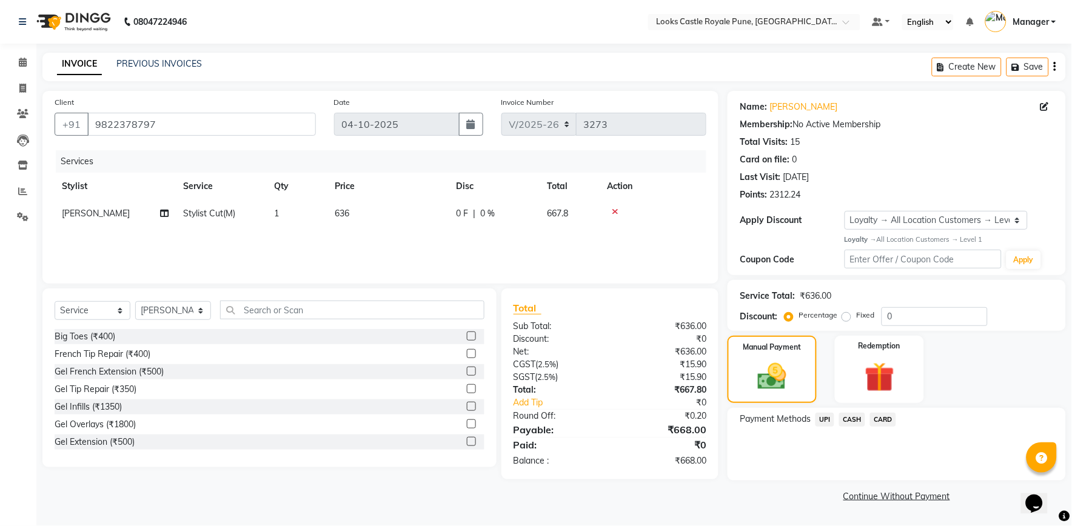
click at [823, 419] on span "UPI" at bounding box center [824, 420] width 19 height 14
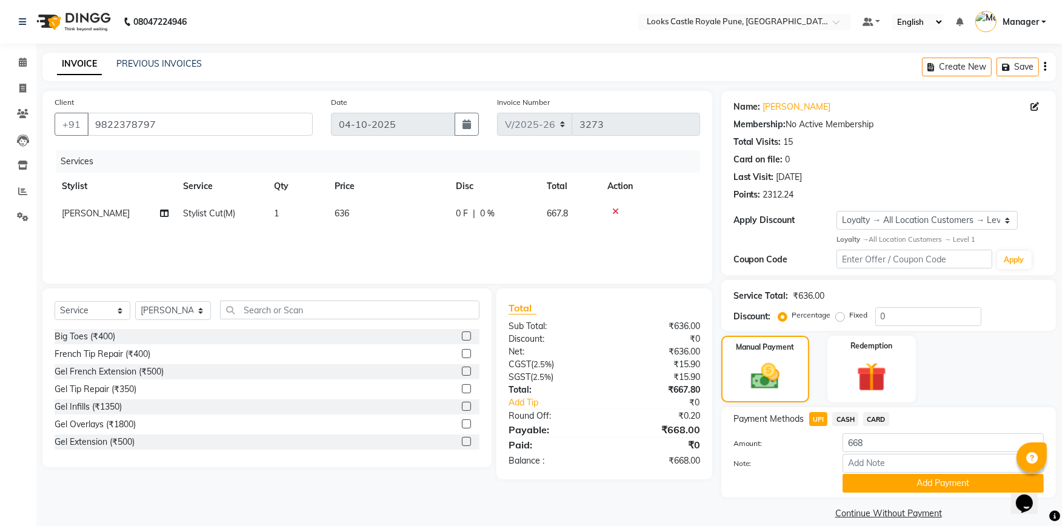
click at [905, 494] on div "Payment Methods UPI CASH CARD Amount: 668 Note: Add Payment" at bounding box center [888, 452] width 335 height 90
click at [904, 489] on button "Add Payment" at bounding box center [943, 483] width 201 height 19
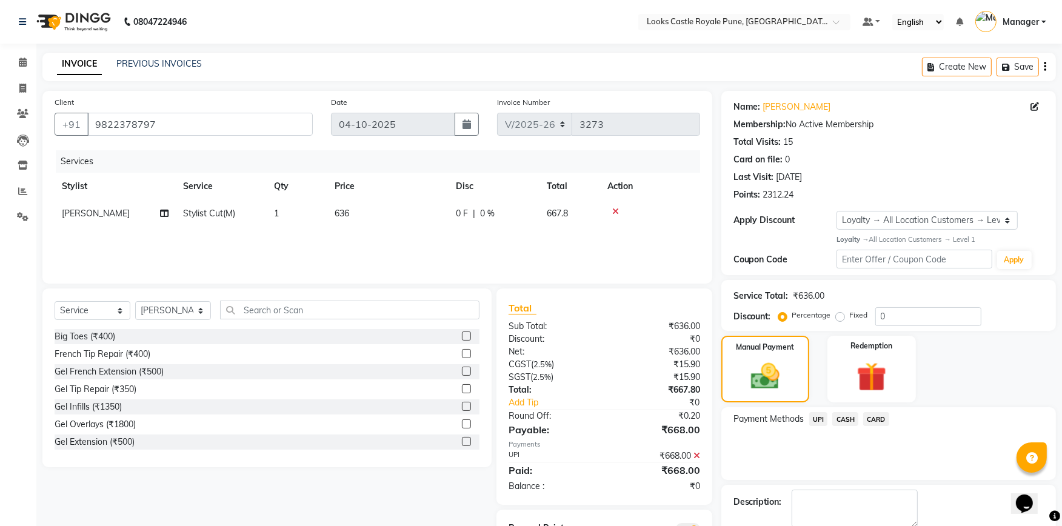
scroll to position [65, 0]
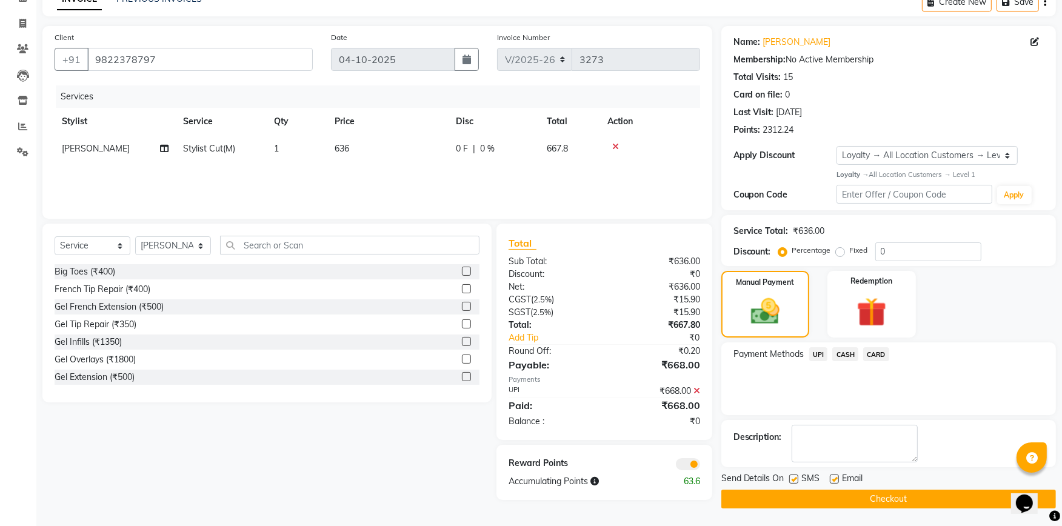
click at [904, 503] on button "Checkout" at bounding box center [888, 499] width 335 height 19
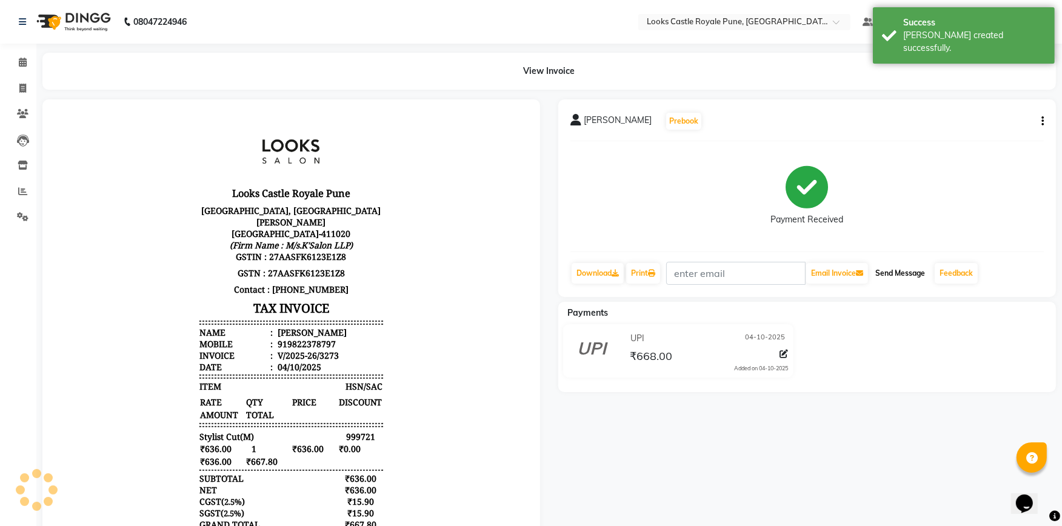
click at [890, 275] on button "Send Message" at bounding box center [899, 273] width 59 height 21
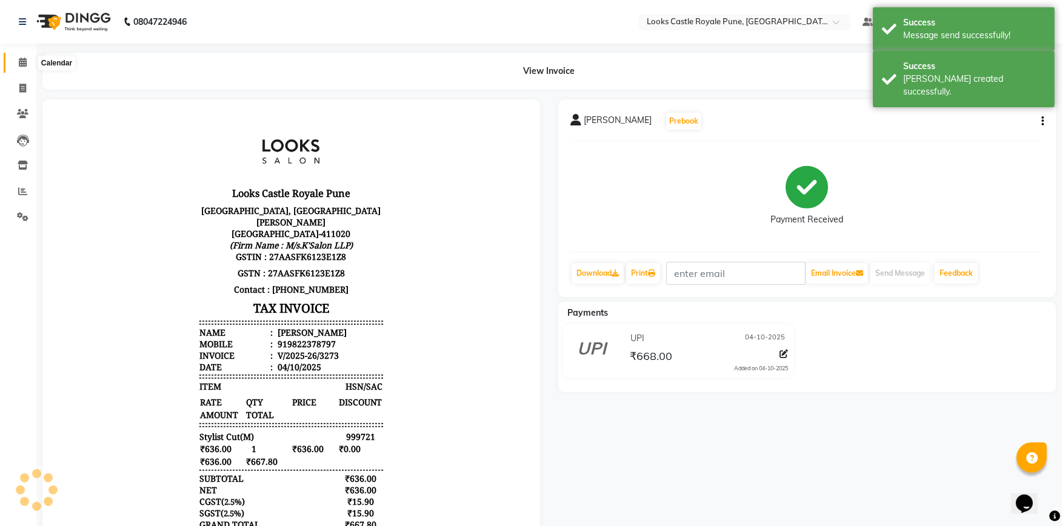
click at [19, 63] on icon at bounding box center [23, 62] width 8 height 9
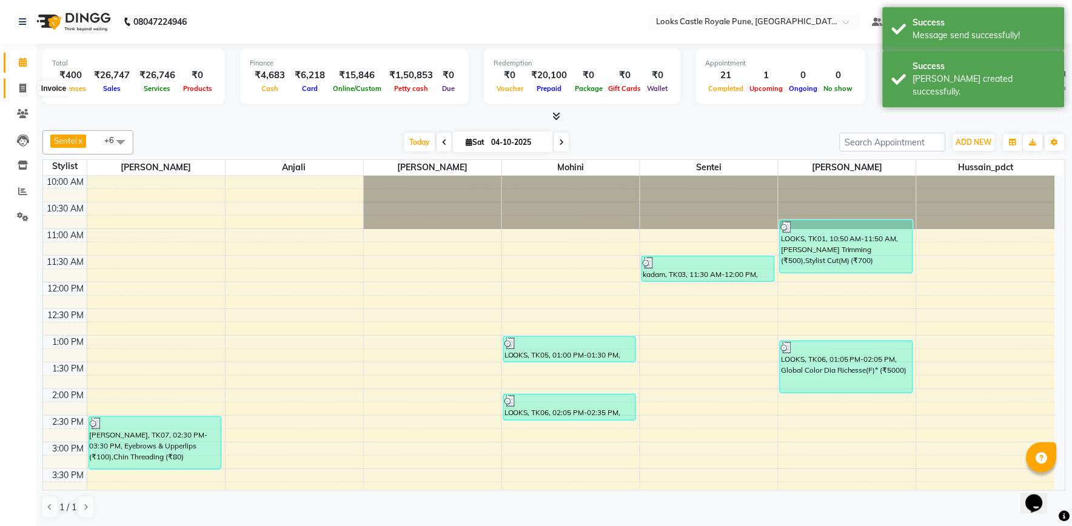
click at [13, 84] on span at bounding box center [22, 89] width 21 height 14
select select "5915"
select select "service"
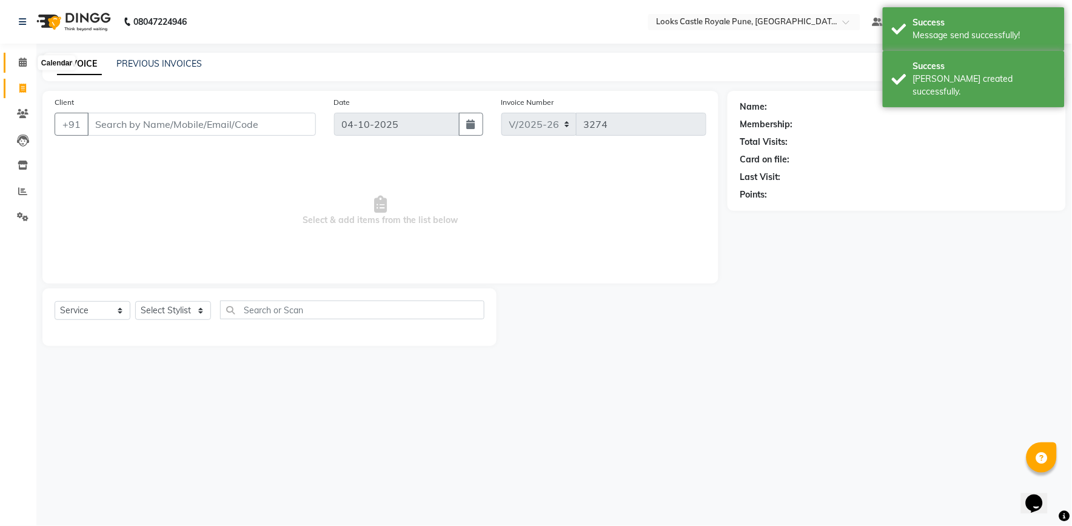
click at [16, 63] on span at bounding box center [22, 63] width 21 height 14
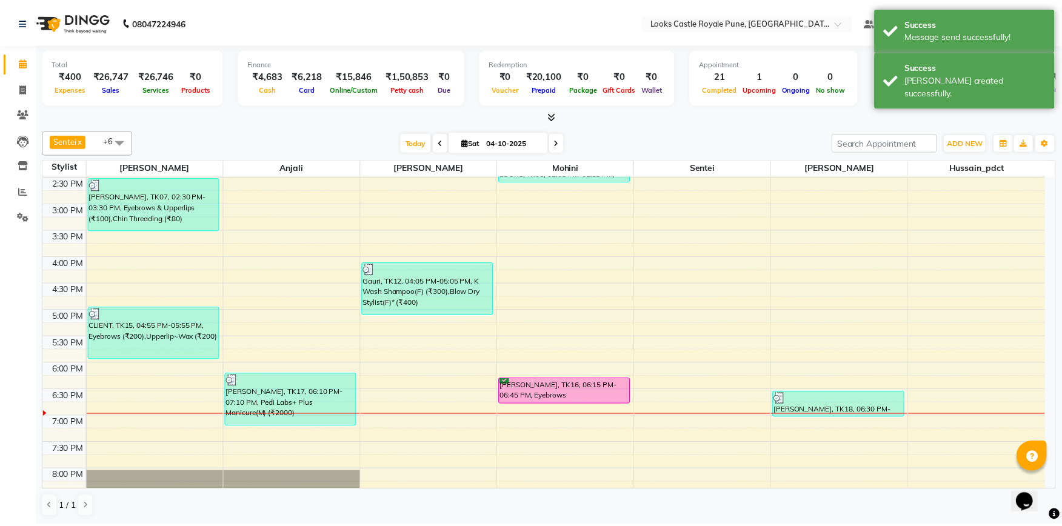
scroll to position [269, 0]
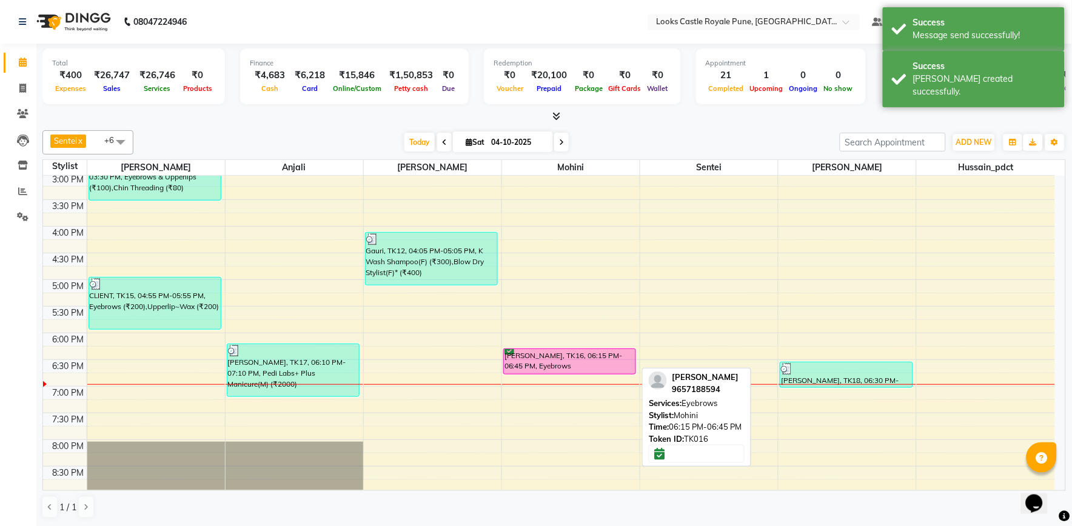
click at [559, 355] on div "[PERSON_NAME], TK16, 06:15 PM-06:45 PM, Eyebrows" at bounding box center [570, 361] width 132 height 25
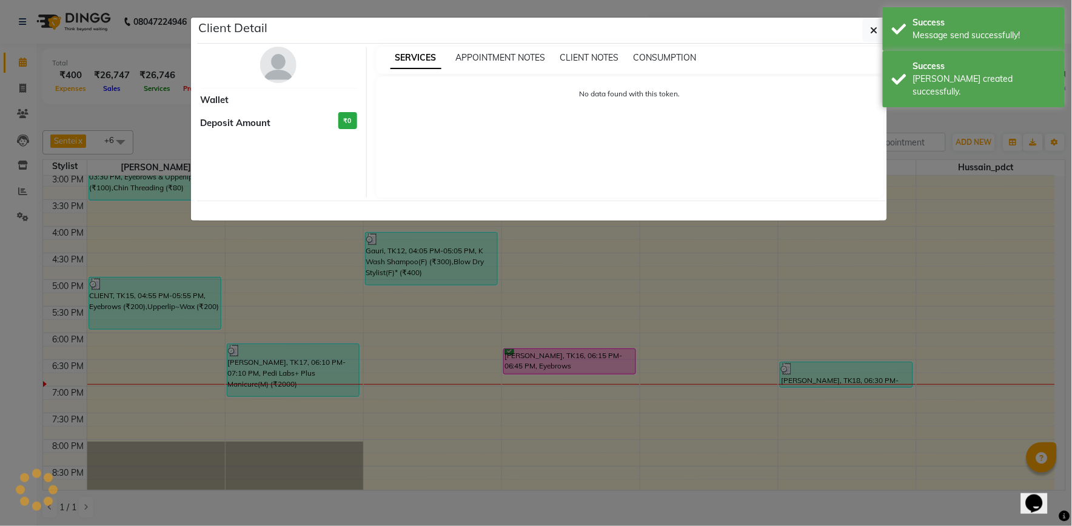
select select "6"
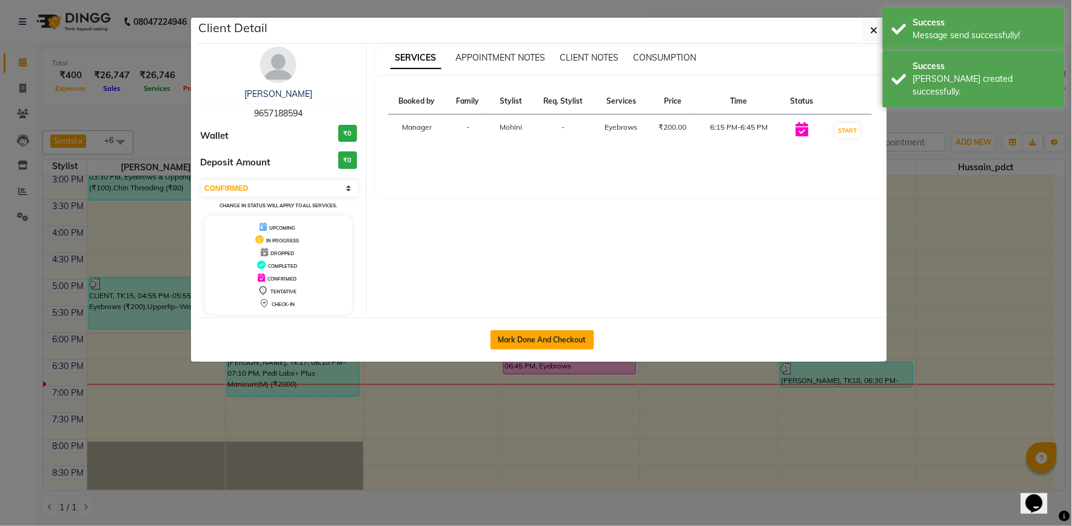
click at [560, 338] on button "Mark Done And Checkout" at bounding box center [542, 339] width 104 height 19
select select "service"
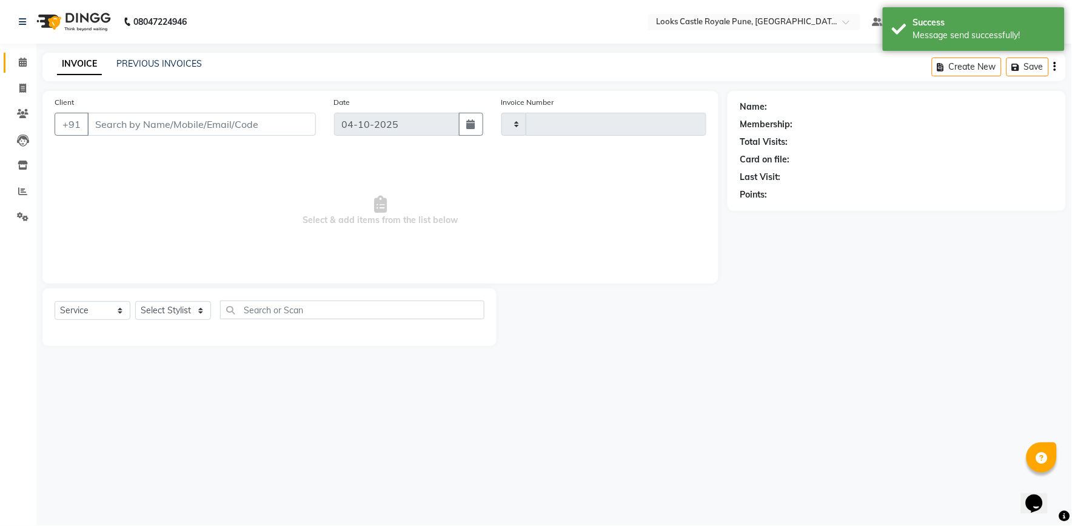
type input "3274"
select select "5915"
type input "9657188594"
select select "64204"
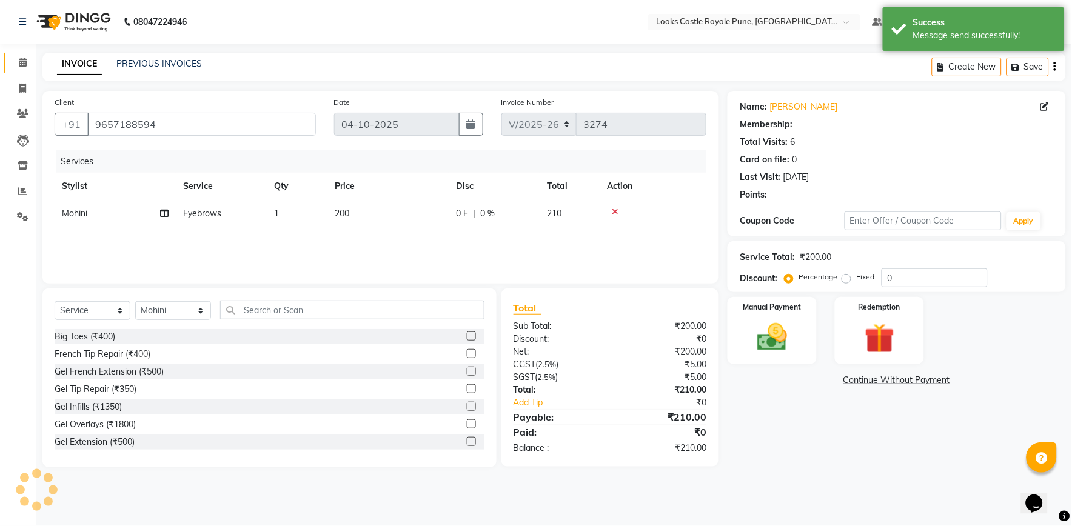
select select "1: Object"
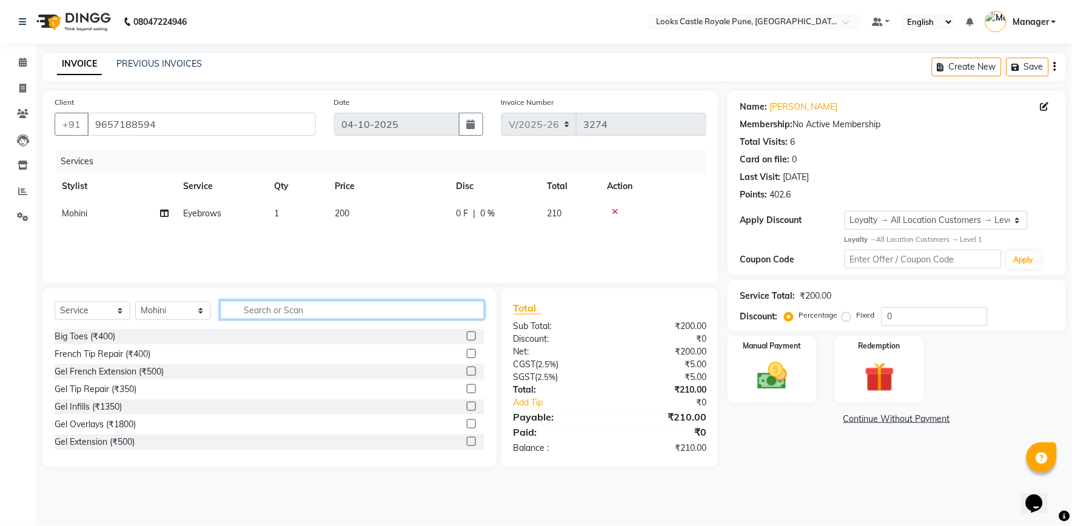
click at [291, 316] on input "text" at bounding box center [352, 310] width 264 height 19
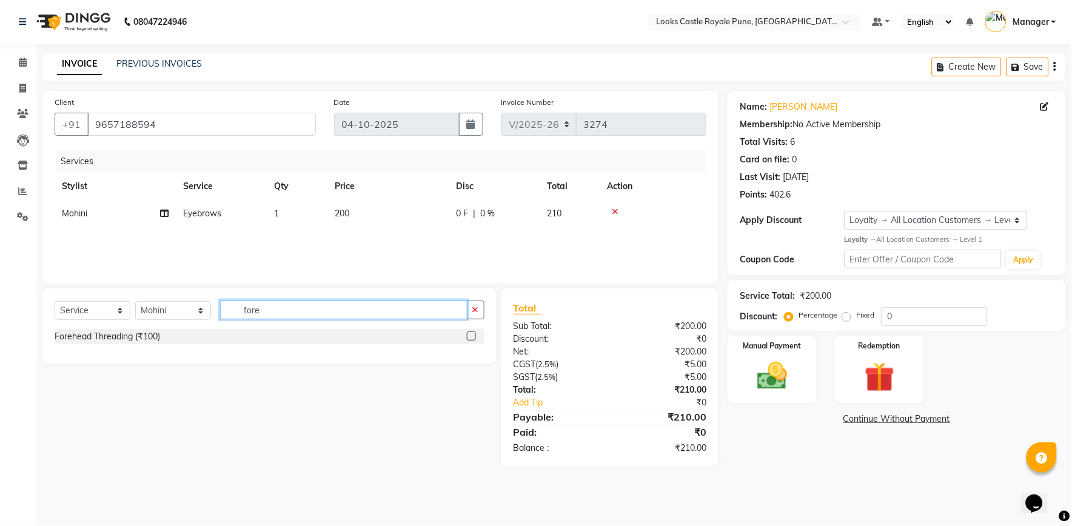
type input "fore"
click at [470, 338] on label at bounding box center [471, 336] width 9 height 9
click at [470, 338] on input "checkbox" at bounding box center [471, 337] width 8 height 8
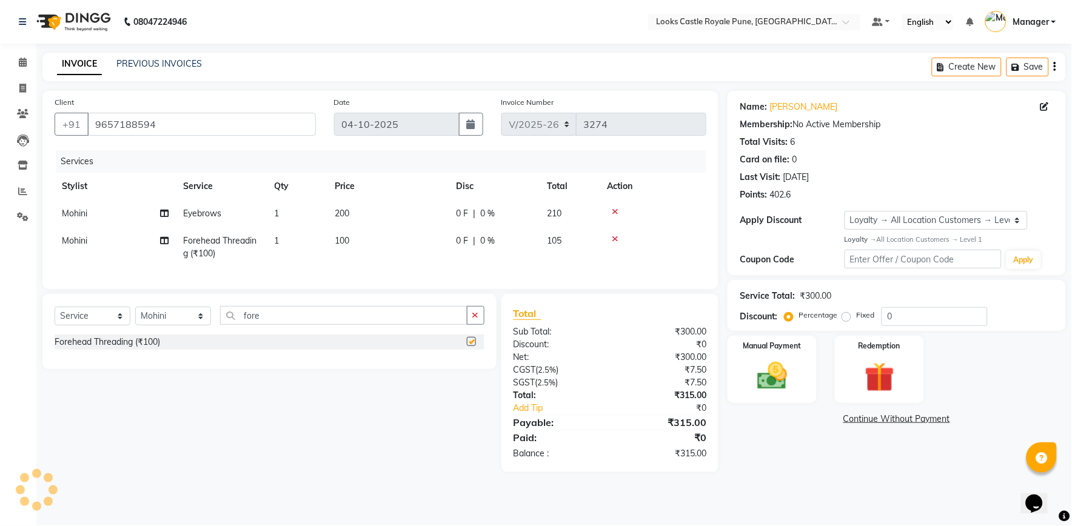
checkbox input "false"
click at [277, 325] on input "fore" at bounding box center [343, 315] width 247 height 19
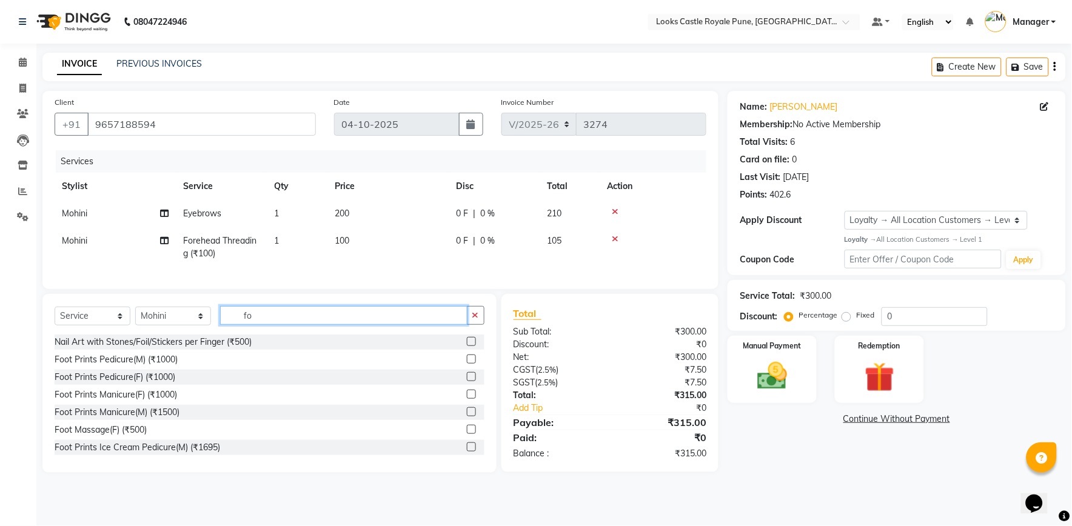
type input "f"
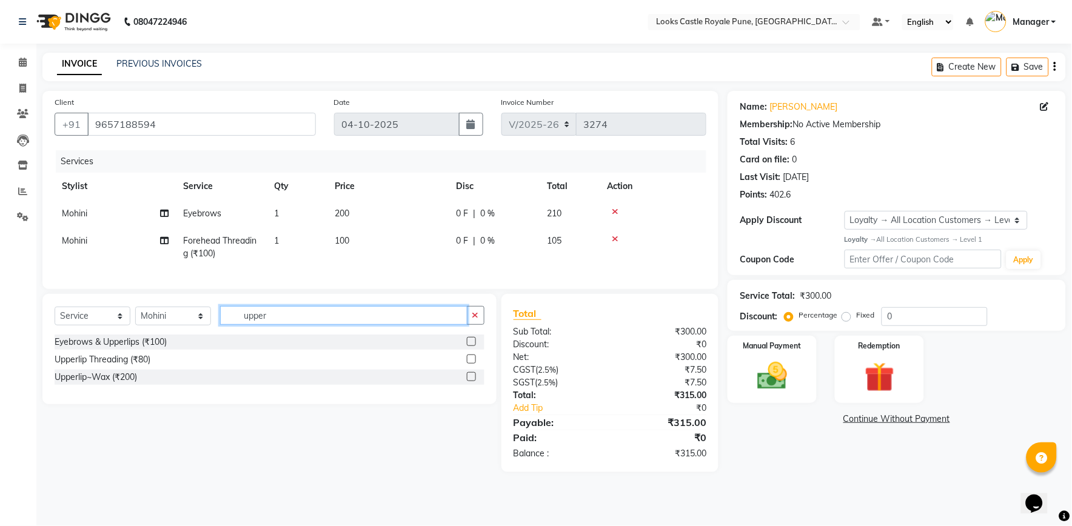
type input "upper"
click at [468, 381] on label at bounding box center [471, 376] width 9 height 9
click at [468, 381] on input "checkbox" at bounding box center [471, 377] width 8 height 8
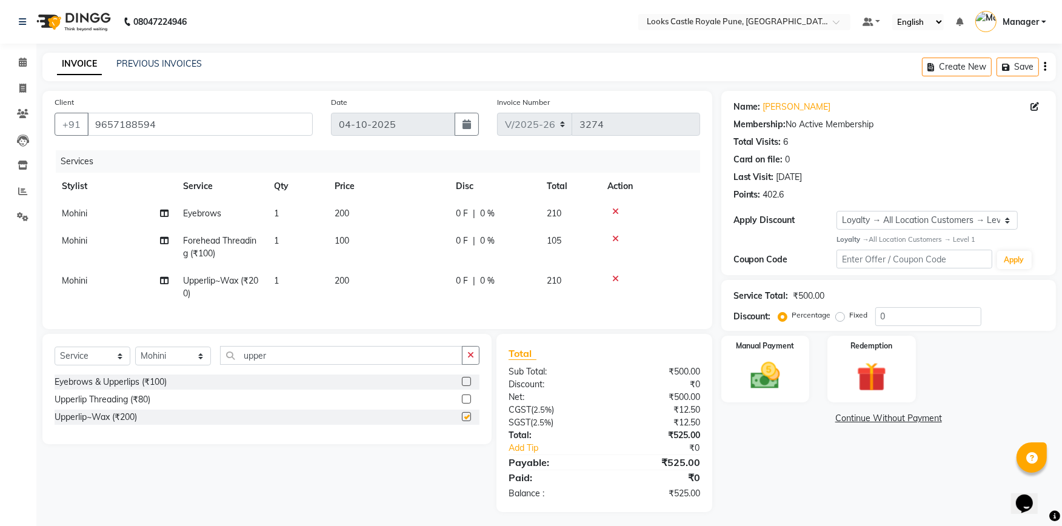
checkbox input "false"
drag, startPoint x: 361, startPoint y: 285, endPoint x: 463, endPoint y: 285, distance: 101.8
click at [362, 285] on td "200" at bounding box center [387, 287] width 121 height 40
select select "64204"
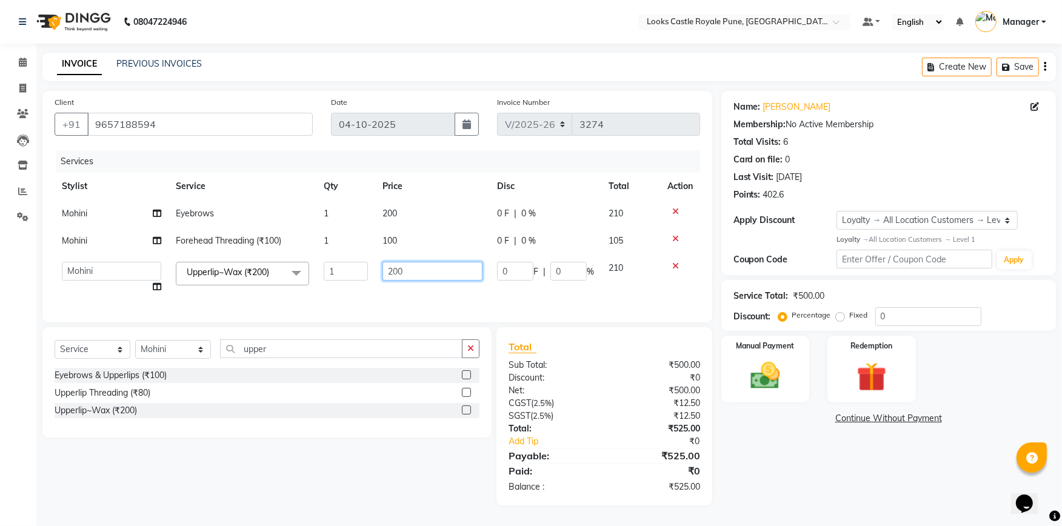
drag, startPoint x: 458, startPoint y: 277, endPoint x: 299, endPoint y: 268, distance: 159.7
click at [329, 275] on tr "Akshay [PERSON_NAME] [PERSON_NAME] [PERSON_NAME] Danish [PERSON_NAME] [PERSON_N…" at bounding box center [378, 278] width 646 height 46
type input "160"
drag, startPoint x: 392, startPoint y: 244, endPoint x: 397, endPoint y: 240, distance: 6.4
click at [397, 240] on td "100" at bounding box center [432, 240] width 115 height 27
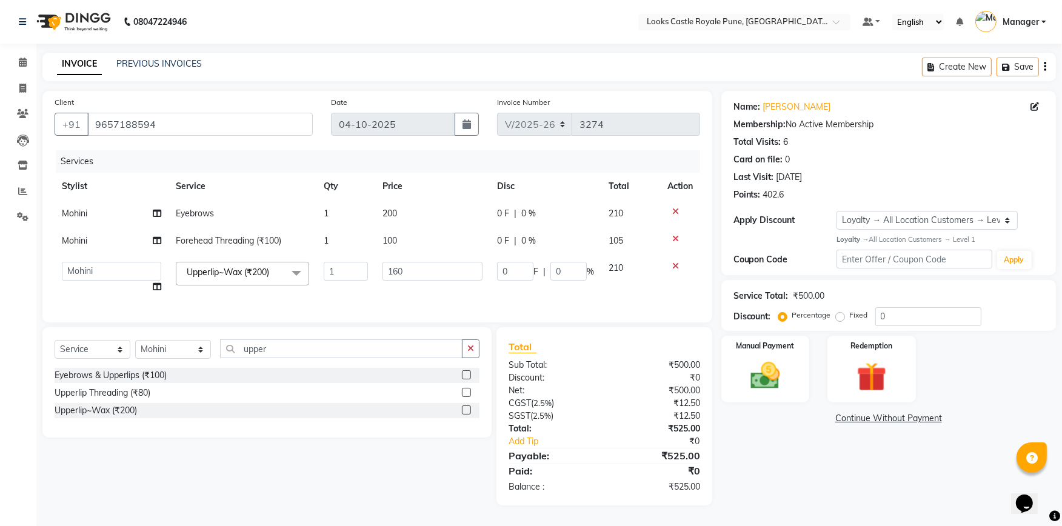
select select "64204"
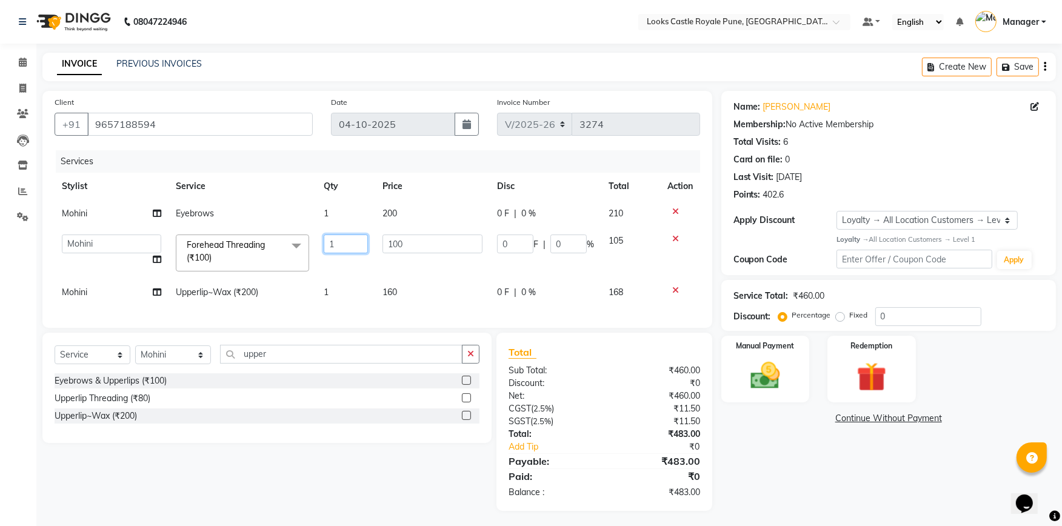
drag, startPoint x: 362, startPoint y: 229, endPoint x: 327, endPoint y: 227, distance: 35.2
click at [331, 229] on tr "Akshay [PERSON_NAME] [PERSON_NAME] [PERSON_NAME] Danish [PERSON_NAME] [PERSON_N…" at bounding box center [378, 253] width 646 height 52
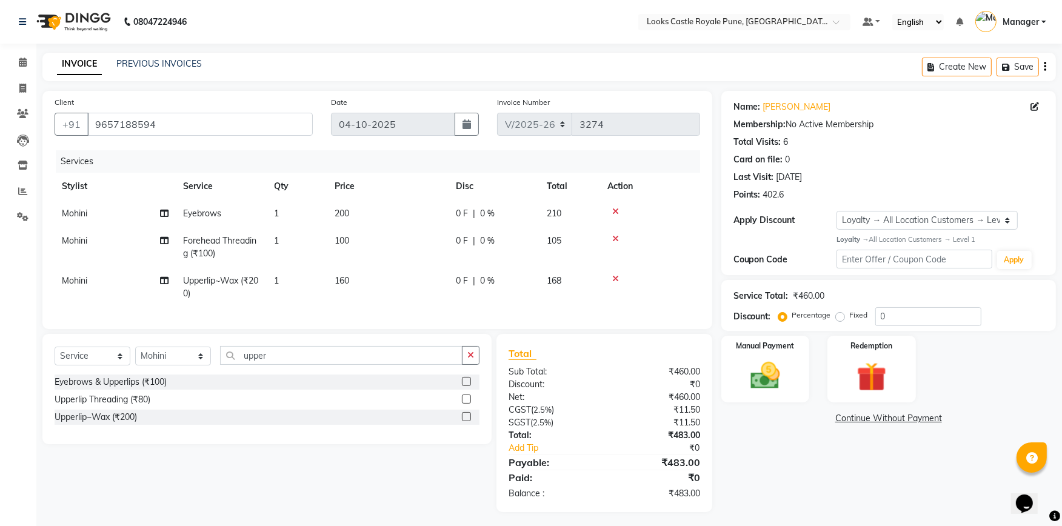
click at [384, 245] on td "100" at bounding box center [387, 247] width 121 height 40
select select "64204"
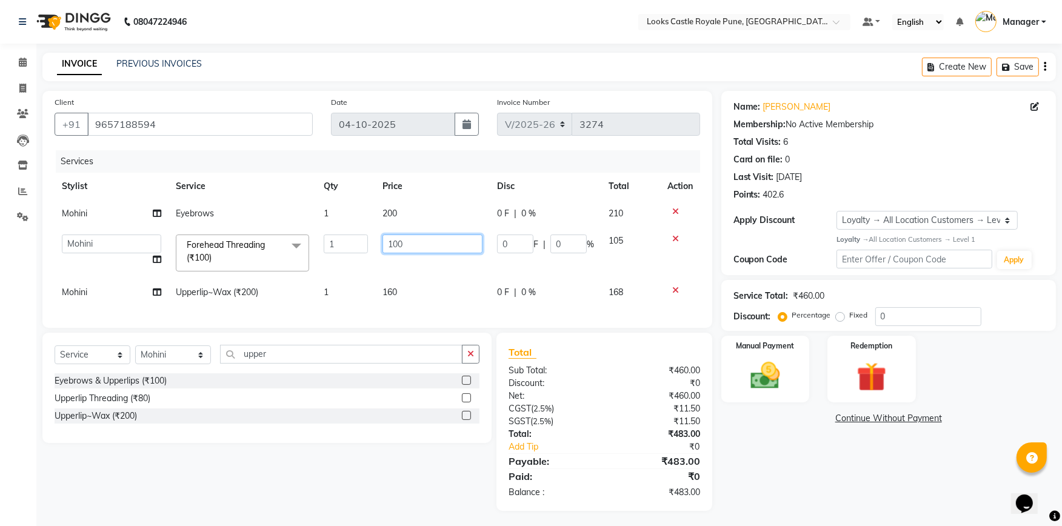
drag, startPoint x: 429, startPoint y: 235, endPoint x: 300, endPoint y: 247, distance: 129.7
click at [304, 250] on tr "Akshay [PERSON_NAME] [PERSON_NAME] [PERSON_NAME] Danish [PERSON_NAME] [PERSON_N…" at bounding box center [378, 253] width 646 height 52
type input "90"
click at [402, 213] on td "200" at bounding box center [432, 213] width 115 height 27
select select "64204"
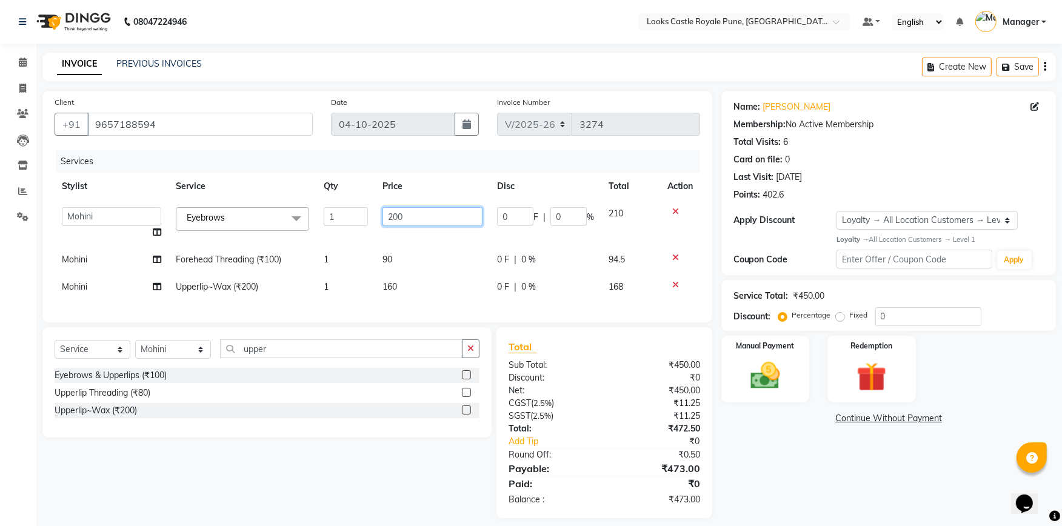
drag, startPoint x: 422, startPoint y: 213, endPoint x: 330, endPoint y: 219, distance: 92.9
click at [330, 219] on tr "Akshay [PERSON_NAME] [PERSON_NAME] [PERSON_NAME] Danish [PERSON_NAME] [PERSON_N…" at bounding box center [378, 223] width 646 height 46
type input "102"
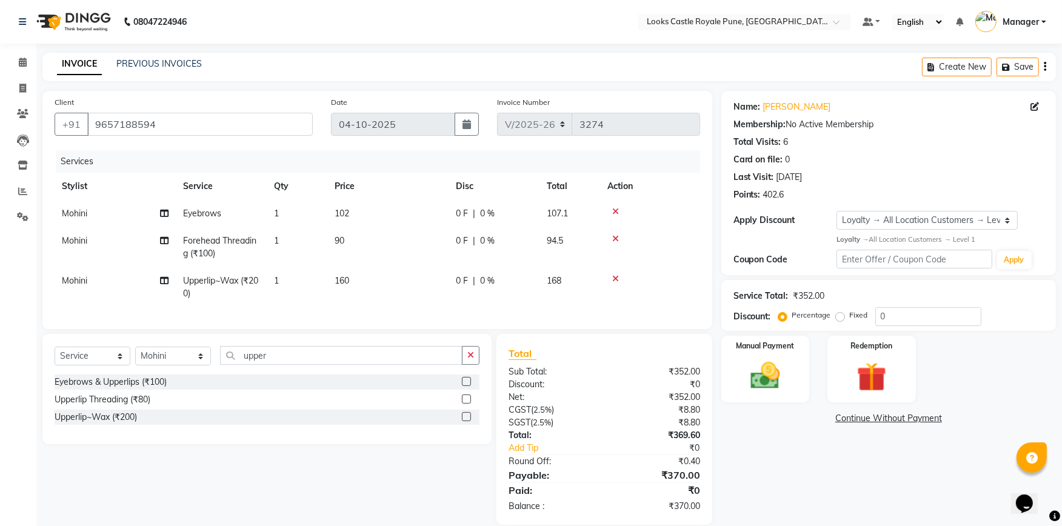
click at [762, 459] on div "Name: [PERSON_NAME] Membership: No Active Membership Total Visits: 6 Card on fi…" at bounding box center [893, 308] width 344 height 434
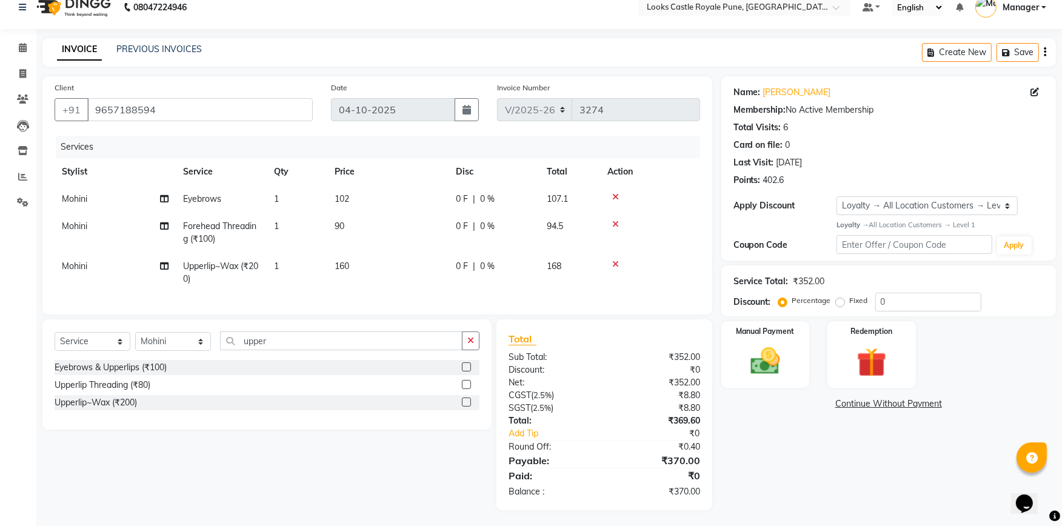
scroll to position [27, 0]
click at [767, 358] on img at bounding box center [765, 358] width 50 height 35
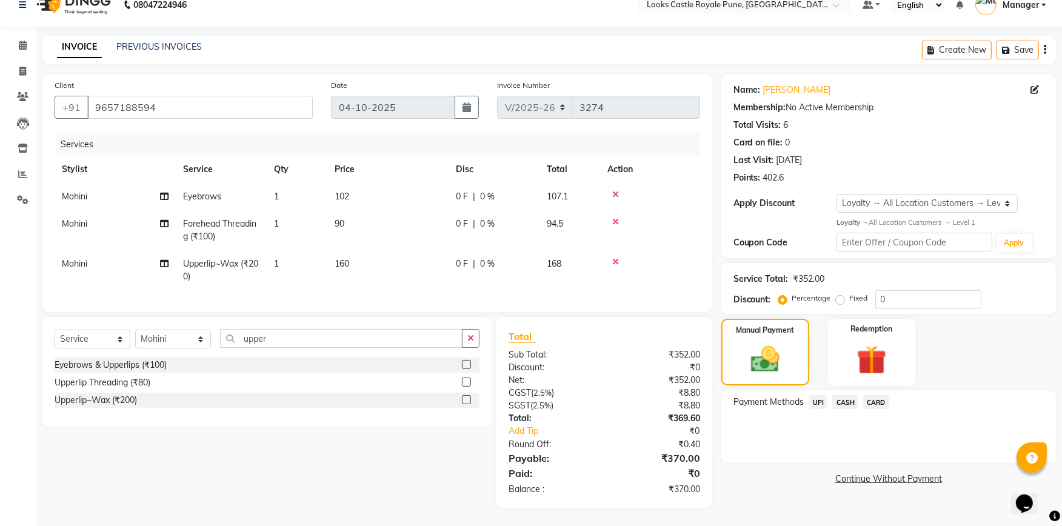
drag, startPoint x: 816, startPoint y: 392, endPoint x: 824, endPoint y: 409, distance: 19.3
click at [824, 409] on div "Payment Methods UPI CASH CARD" at bounding box center [888, 426] width 335 height 73
drag, startPoint x: 824, startPoint y: 409, endPoint x: 816, endPoint y: 393, distance: 18.2
click at [816, 395] on span "UPI" at bounding box center [818, 402] width 19 height 14
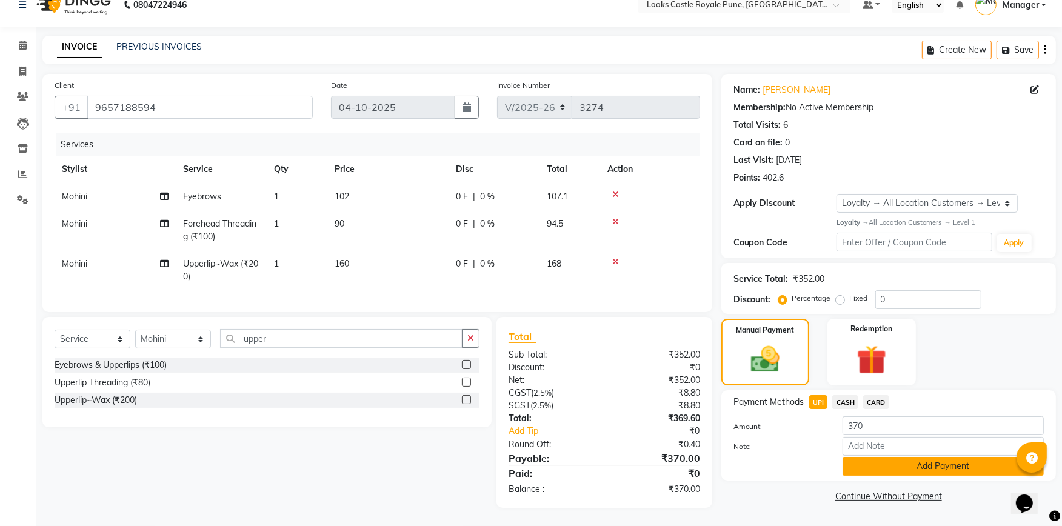
click at [868, 457] on button "Add Payment" at bounding box center [943, 466] width 201 height 19
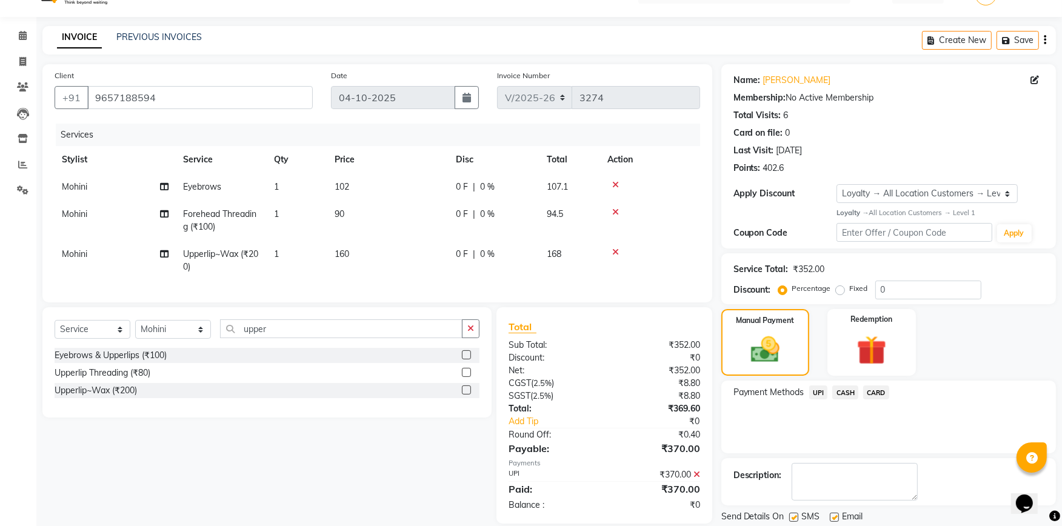
scroll to position [112, 0]
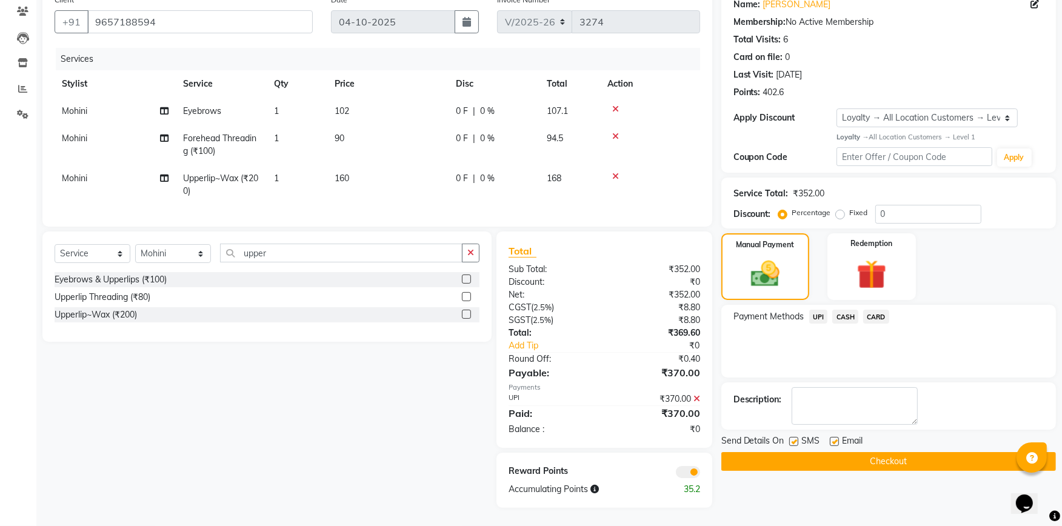
click at [881, 452] on button "Checkout" at bounding box center [888, 461] width 335 height 19
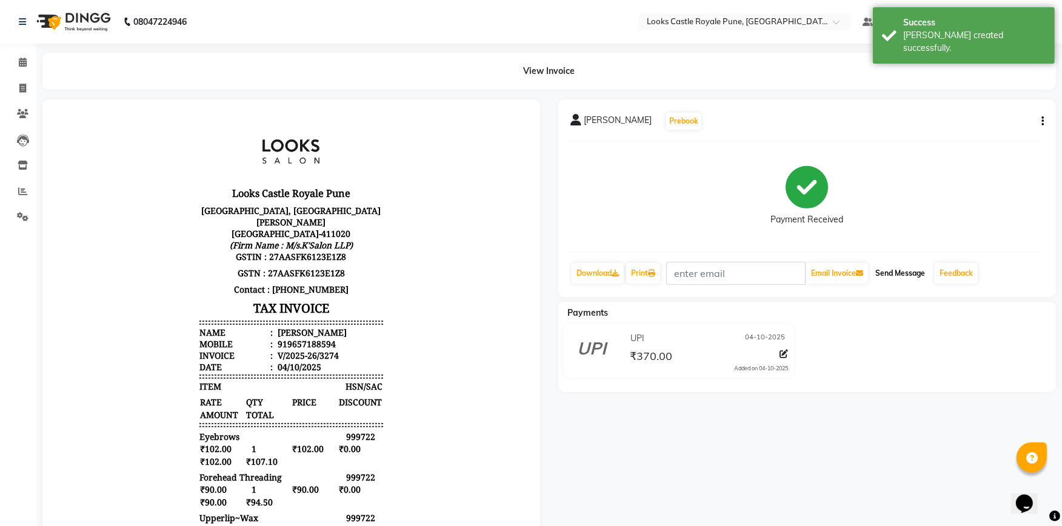
click at [890, 274] on button "Send Message" at bounding box center [899, 273] width 59 height 21
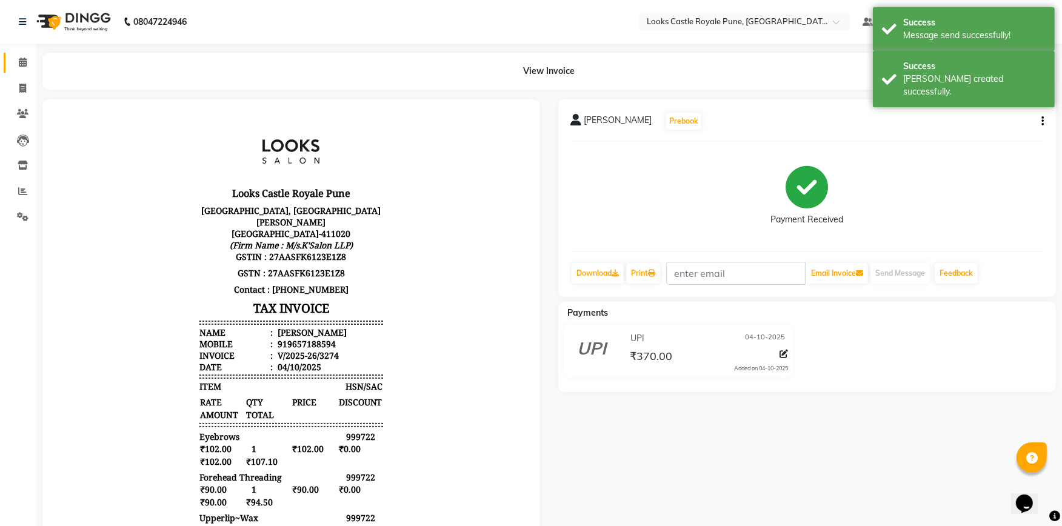
click at [22, 70] on link "Calendar" at bounding box center [18, 63] width 29 height 20
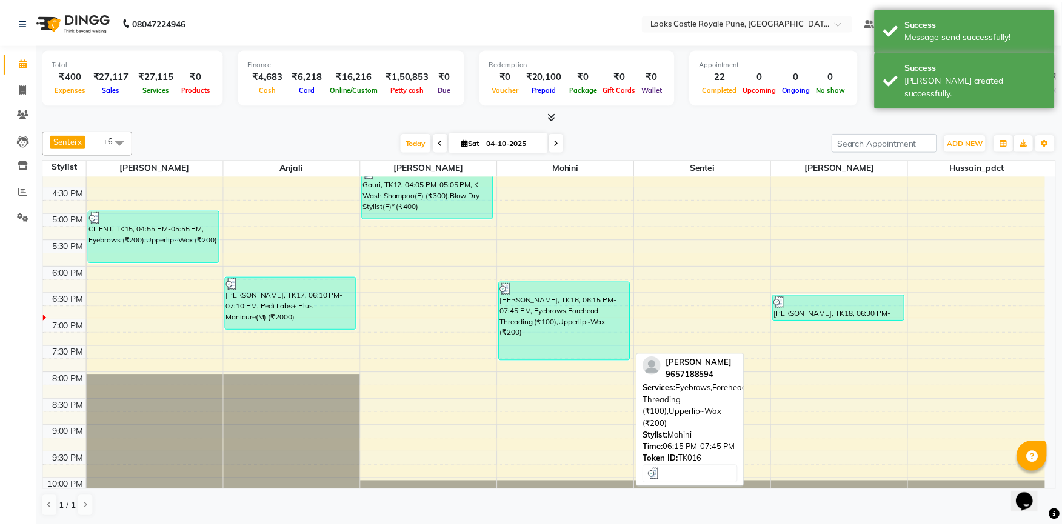
scroll to position [336, 0]
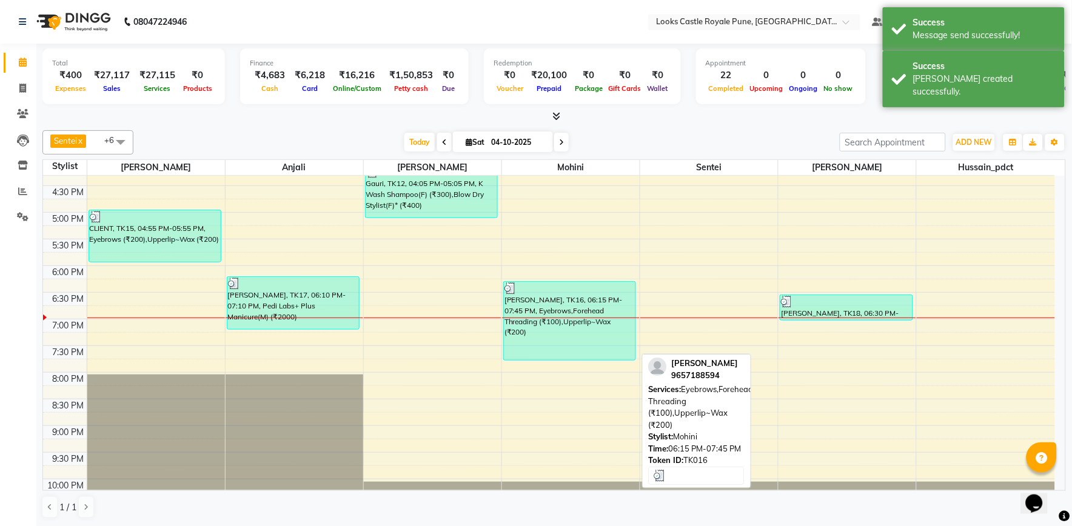
click at [526, 325] on div "[PERSON_NAME], TK16, 06:15 PM-07:45 PM, Eyebrows,Forehead Threading (₹100),Uppe…" at bounding box center [570, 321] width 132 height 78
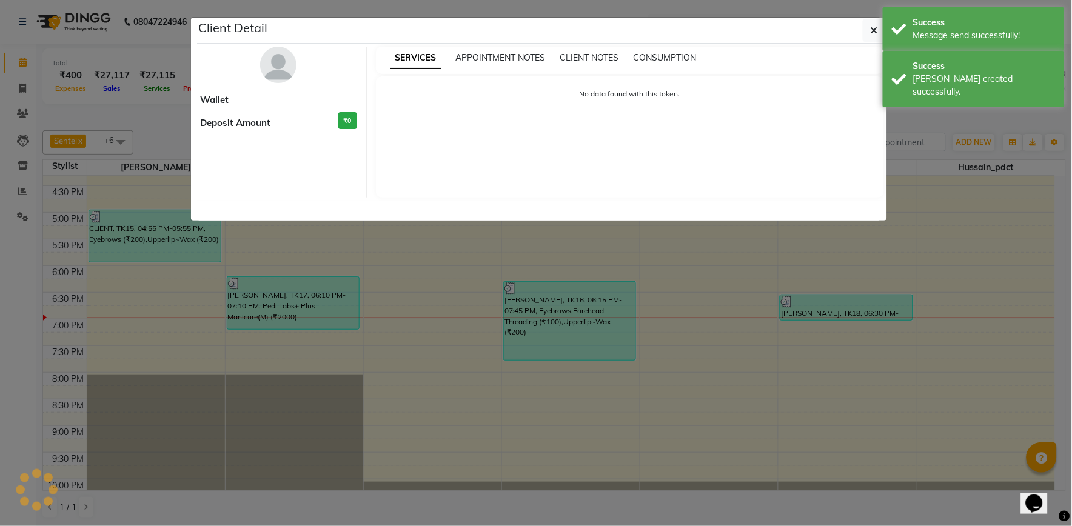
select select "3"
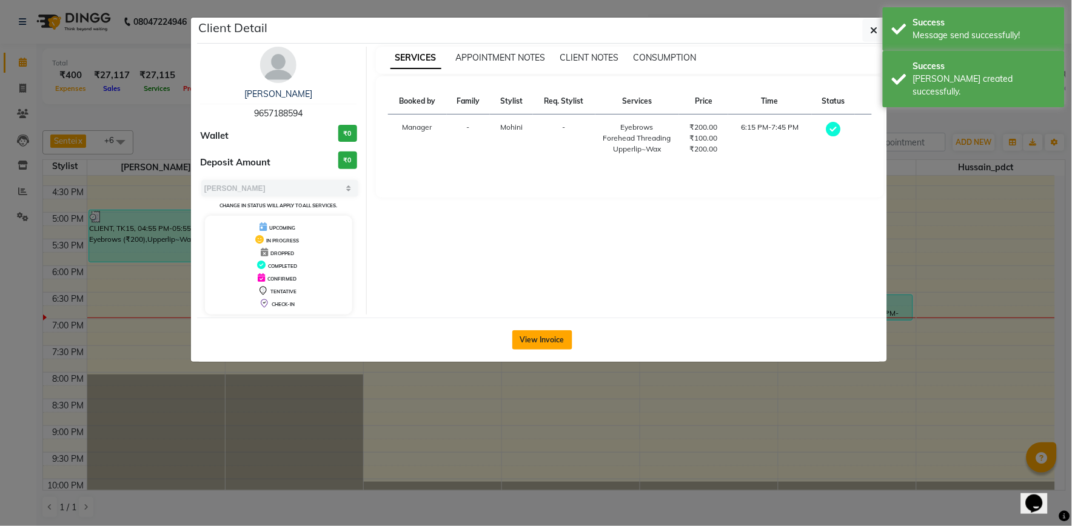
click at [544, 336] on button "View Invoice" at bounding box center [542, 339] width 60 height 19
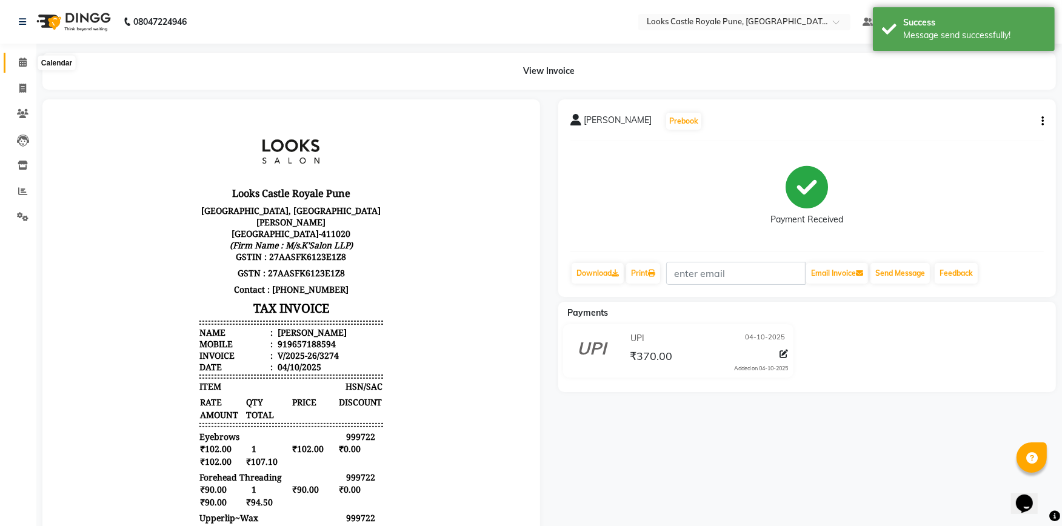
click at [20, 64] on icon at bounding box center [23, 62] width 8 height 9
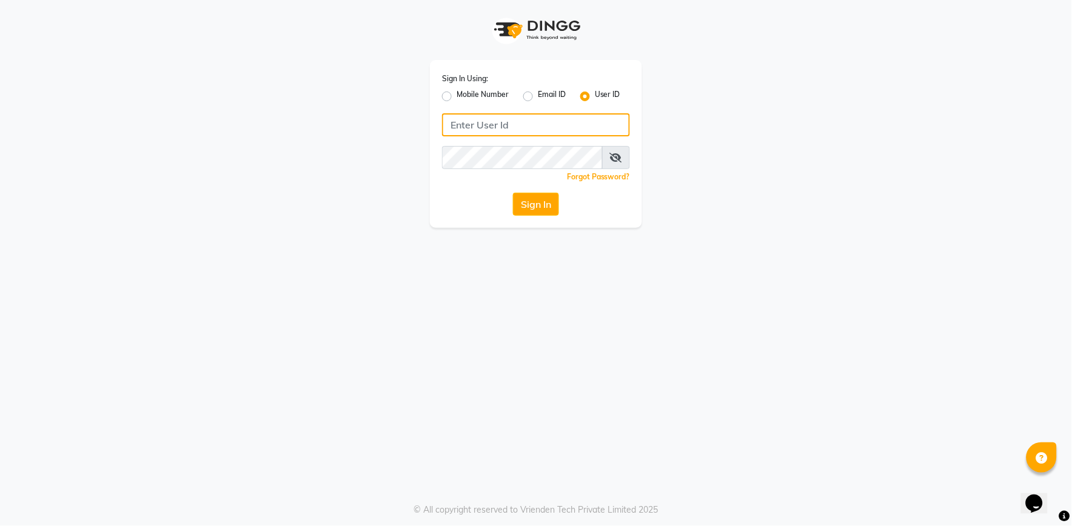
type input "e2555-01"
